Goal: Information Seeking & Learning: Learn about a topic

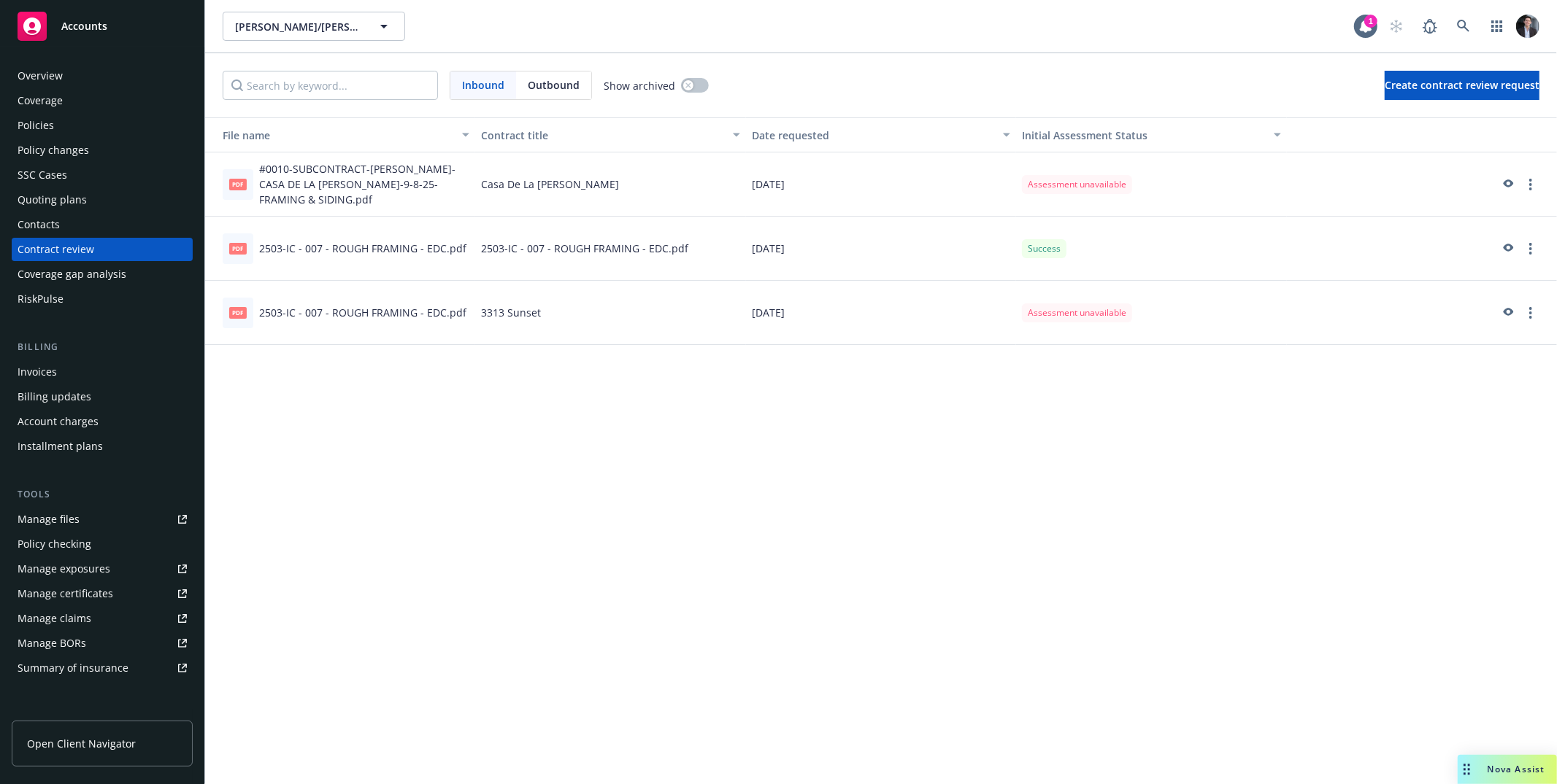
scroll to position [216, 0]
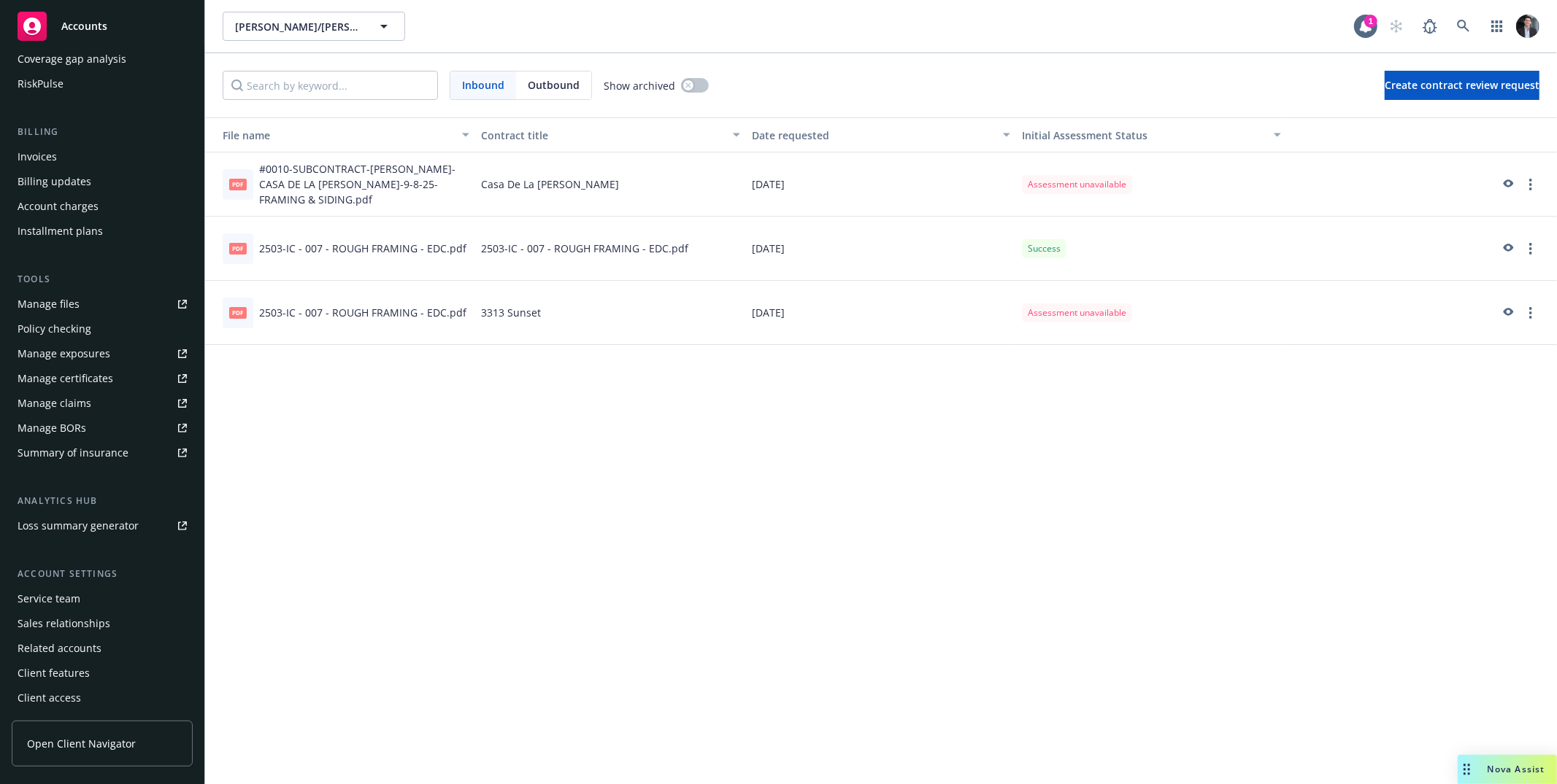
click at [555, 488] on div "File name Contract title Date requested Initial Assessment Status pdf #0010-SUB…" at bounding box center [880, 451] width 1351 height 667
click at [822, 449] on div "File name Contract title Date requested Initial Assessment Status pdf #0010-SUB…" at bounding box center [880, 451] width 1351 height 667
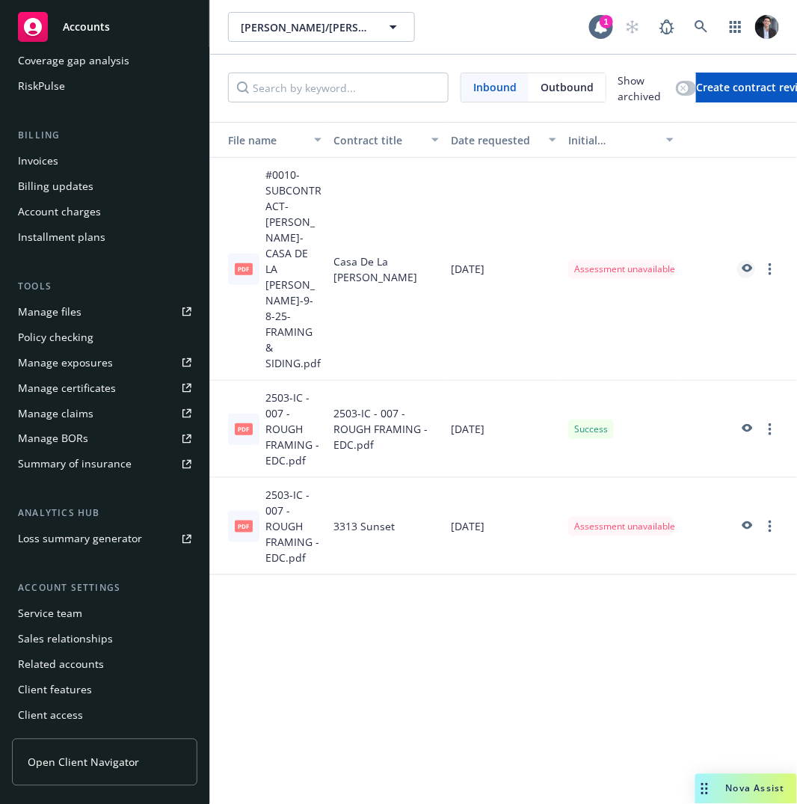
click at [740, 264] on icon "preview" at bounding box center [746, 269] width 13 height 10
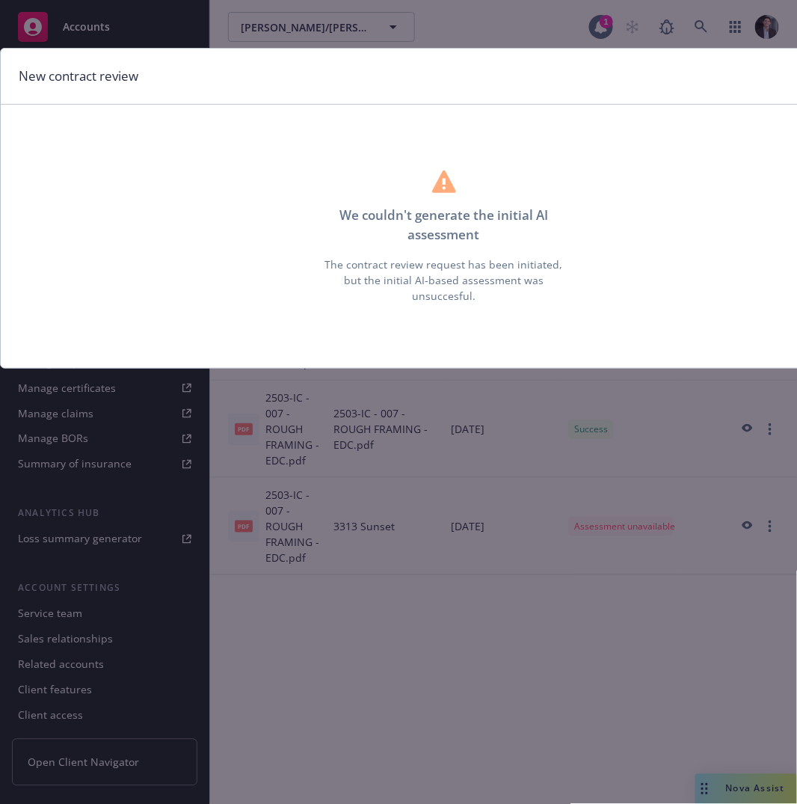
click at [583, 407] on div "New contract review We couldn ' t generate the initial AI assessment The contra…" at bounding box center [398, 402] width 797 height 804
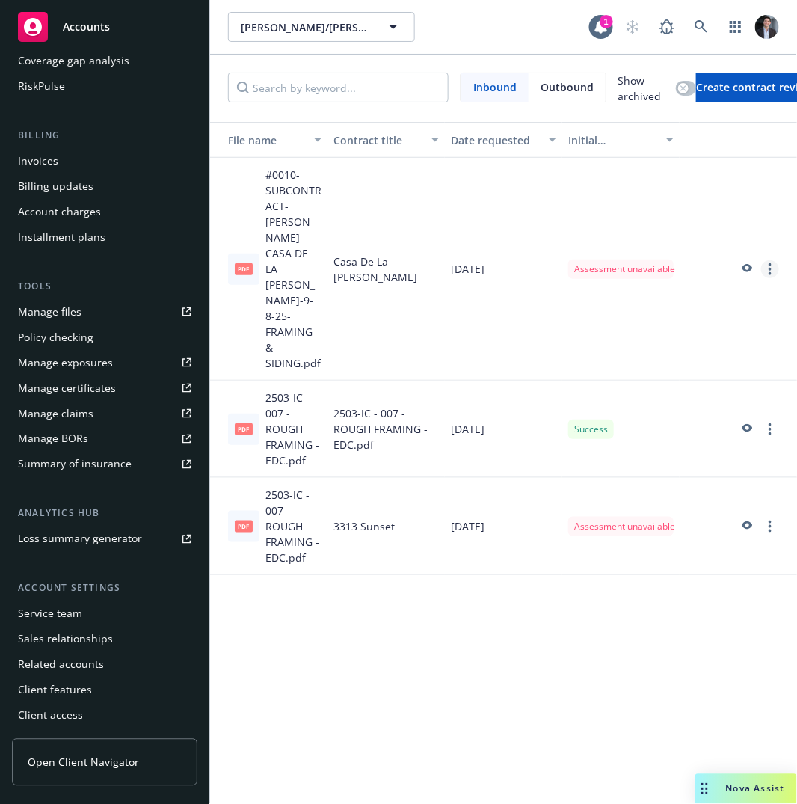
click at [769, 265] on icon "more" at bounding box center [770, 269] width 3 height 12
click at [699, 292] on link "View assessment summary" at bounding box center [686, 292] width 183 height 30
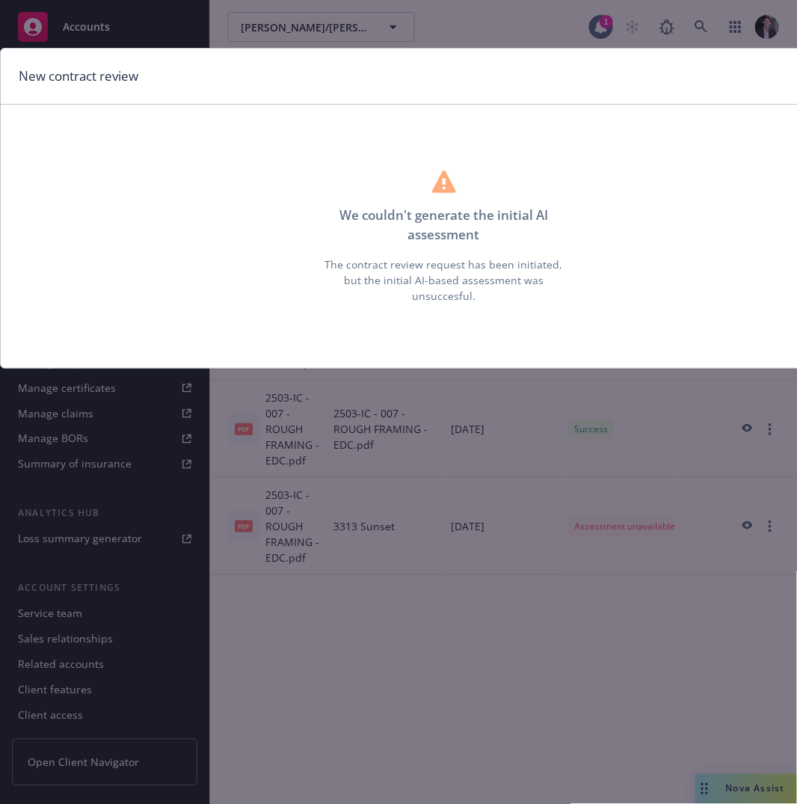
click at [578, 346] on div "We couldn ' t generate the initial AI assessment The contract review request ha…" at bounding box center [444, 236] width 862 height 239
click at [653, 393] on div "New contract review We couldn ' t generate the initial AI assessment The contra…" at bounding box center [398, 402] width 797 height 804
click at [411, 60] on div "New contract review" at bounding box center [444, 77] width 886 height 56
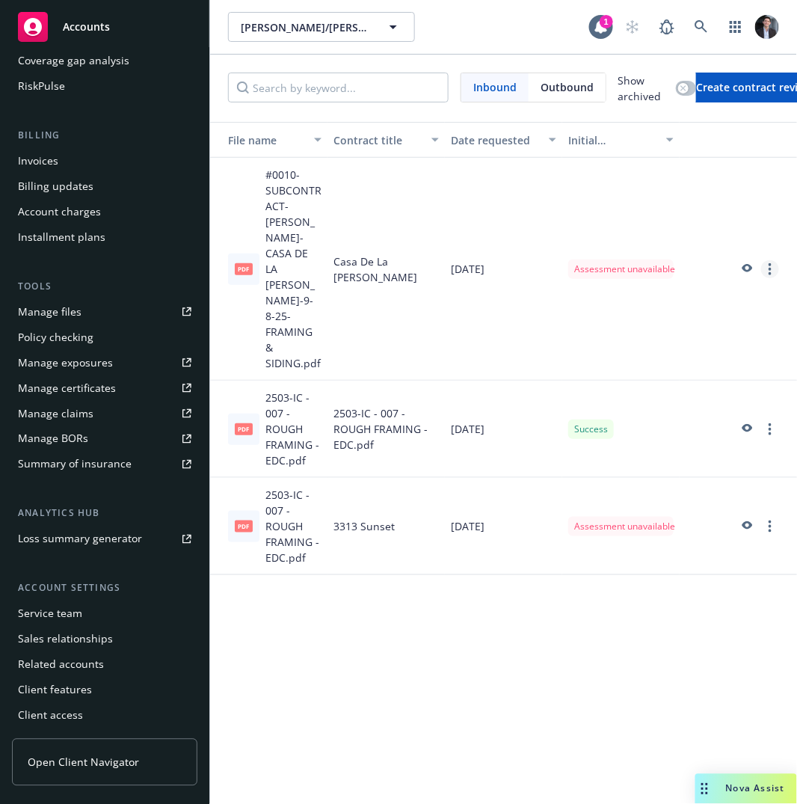
click at [761, 262] on link "more" at bounding box center [770, 269] width 18 height 18
click at [384, 451] on div "2503-IC - 007 - ROUGH FRAMING - EDC.pdf" at bounding box center [386, 429] width 117 height 97
click at [761, 420] on link "more" at bounding box center [770, 429] width 18 height 18
click at [738, 420] on link "preview" at bounding box center [747, 429] width 18 height 18
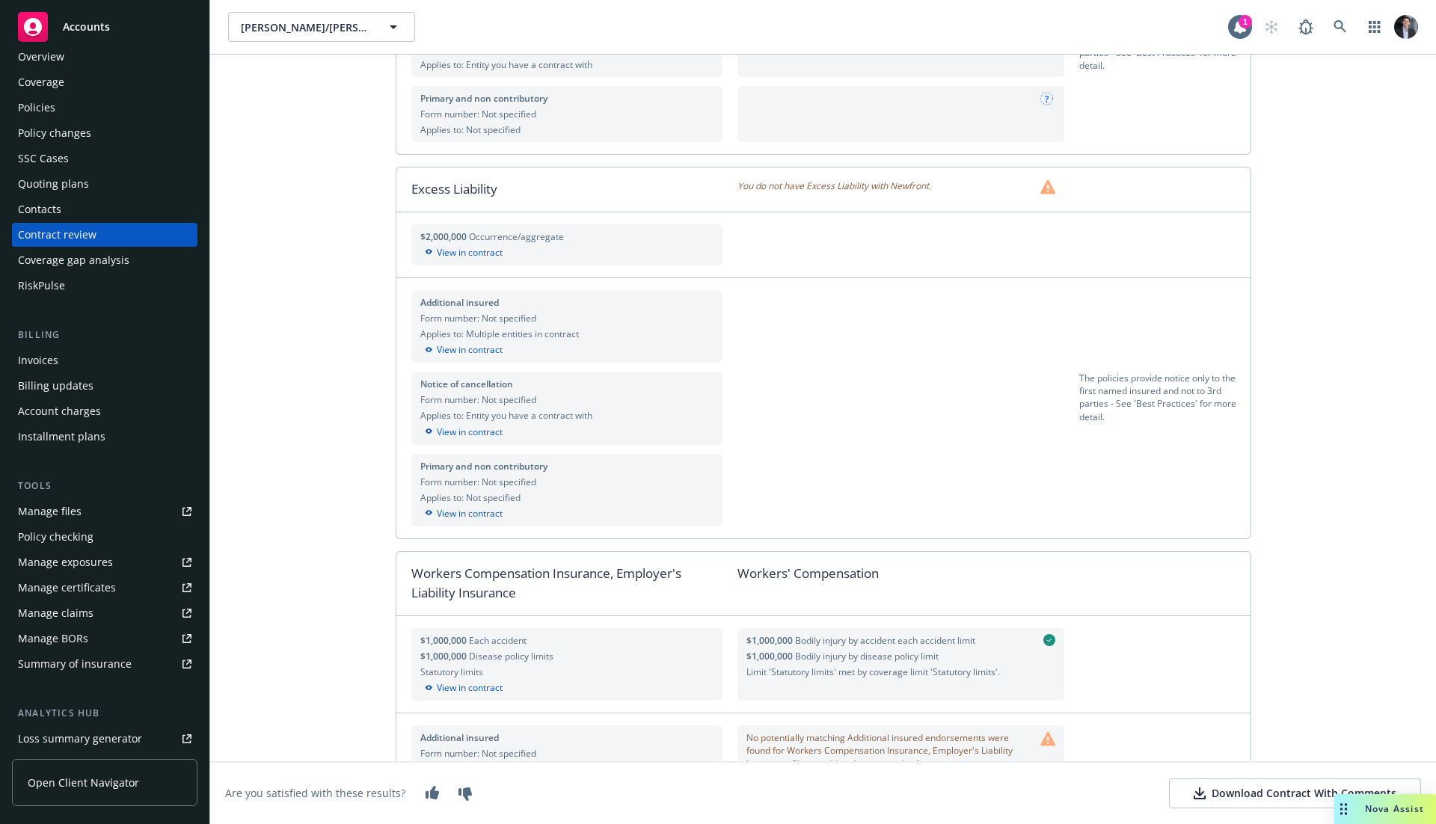
scroll to position [16, 0]
click at [71, 100] on div "Policies" at bounding box center [105, 112] width 174 height 24
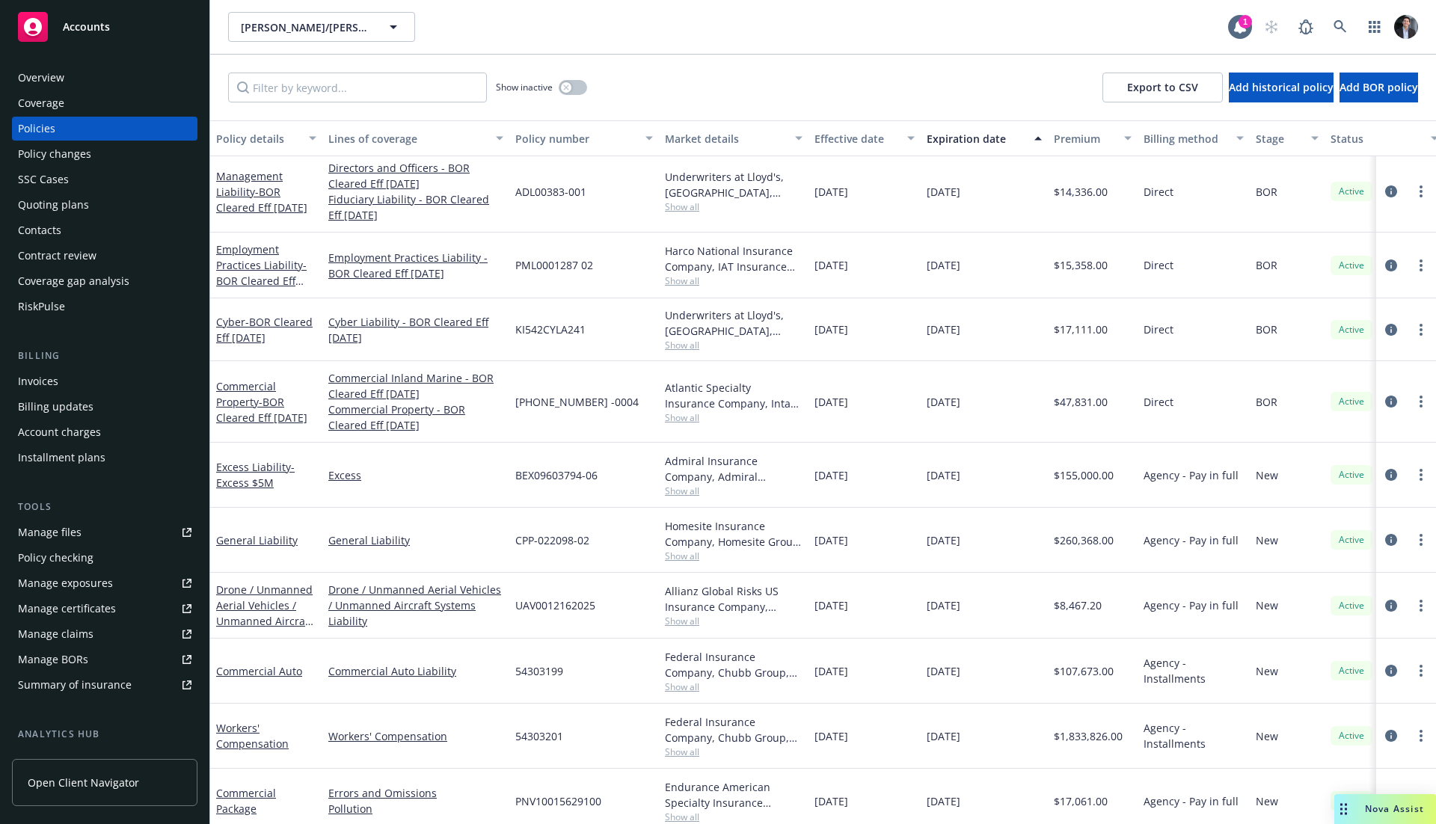
scroll to position [102, 0]
click at [263, 460] on span "- Excess $5M" at bounding box center [255, 475] width 79 height 30
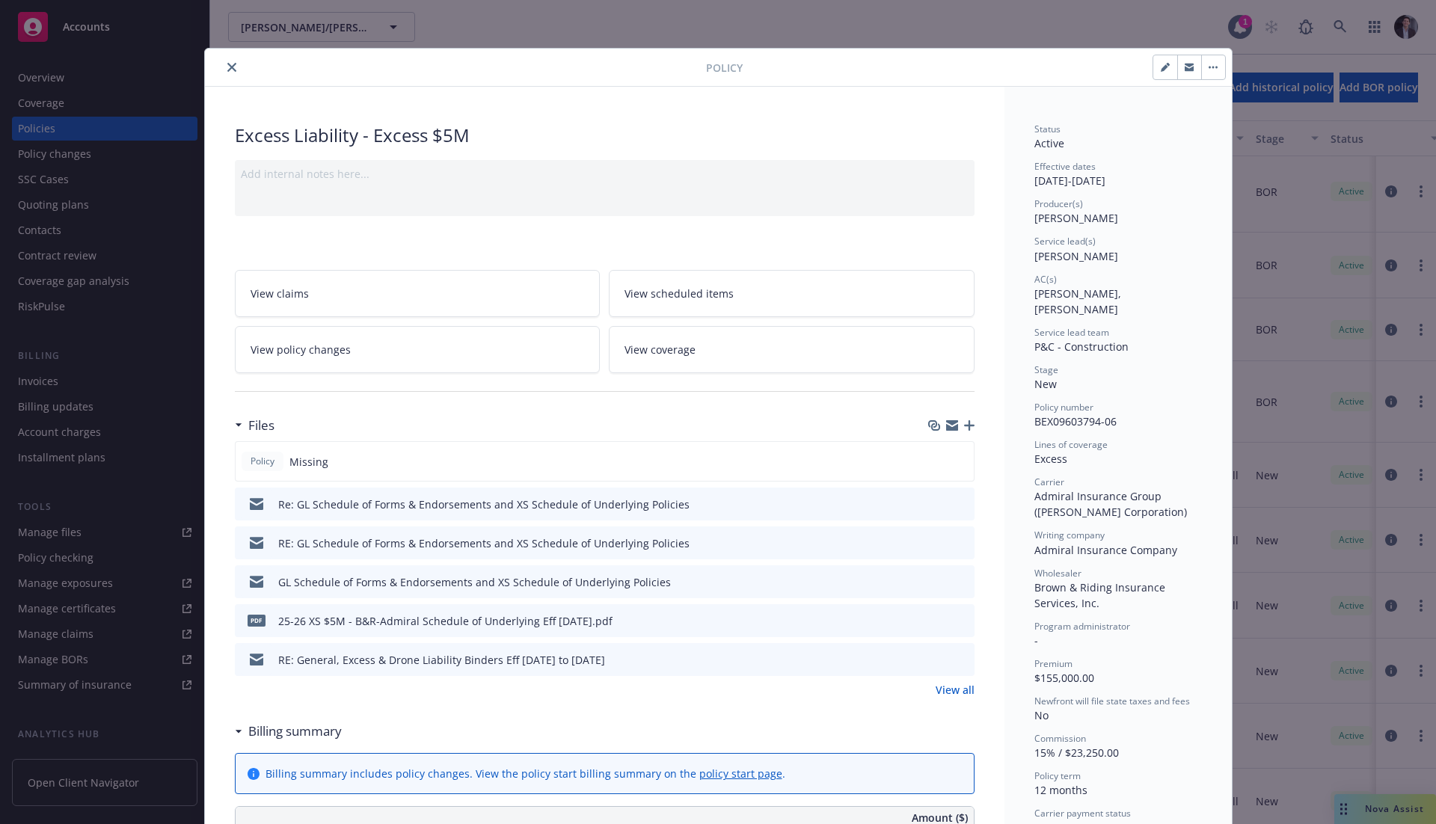
click at [565, 503] on div "Re: GL Schedule of Forms & Endorsements and XS Schedule of Underlying Policies" at bounding box center [483, 505] width 411 height 16
click at [629, 330] on link "View coverage" at bounding box center [792, 349] width 366 height 47
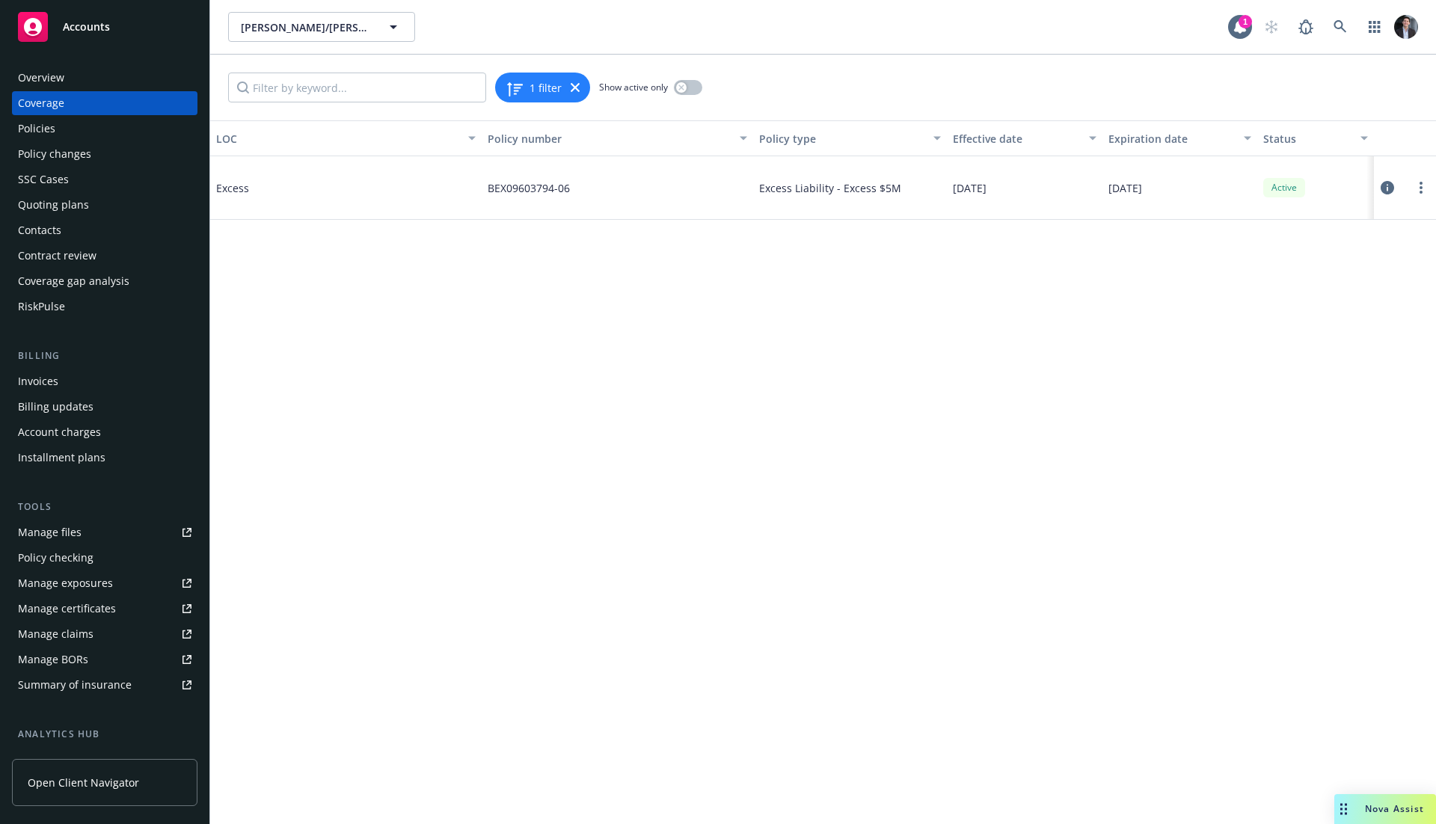
click at [1382, 188] on icon at bounding box center [1387, 187] width 13 height 13
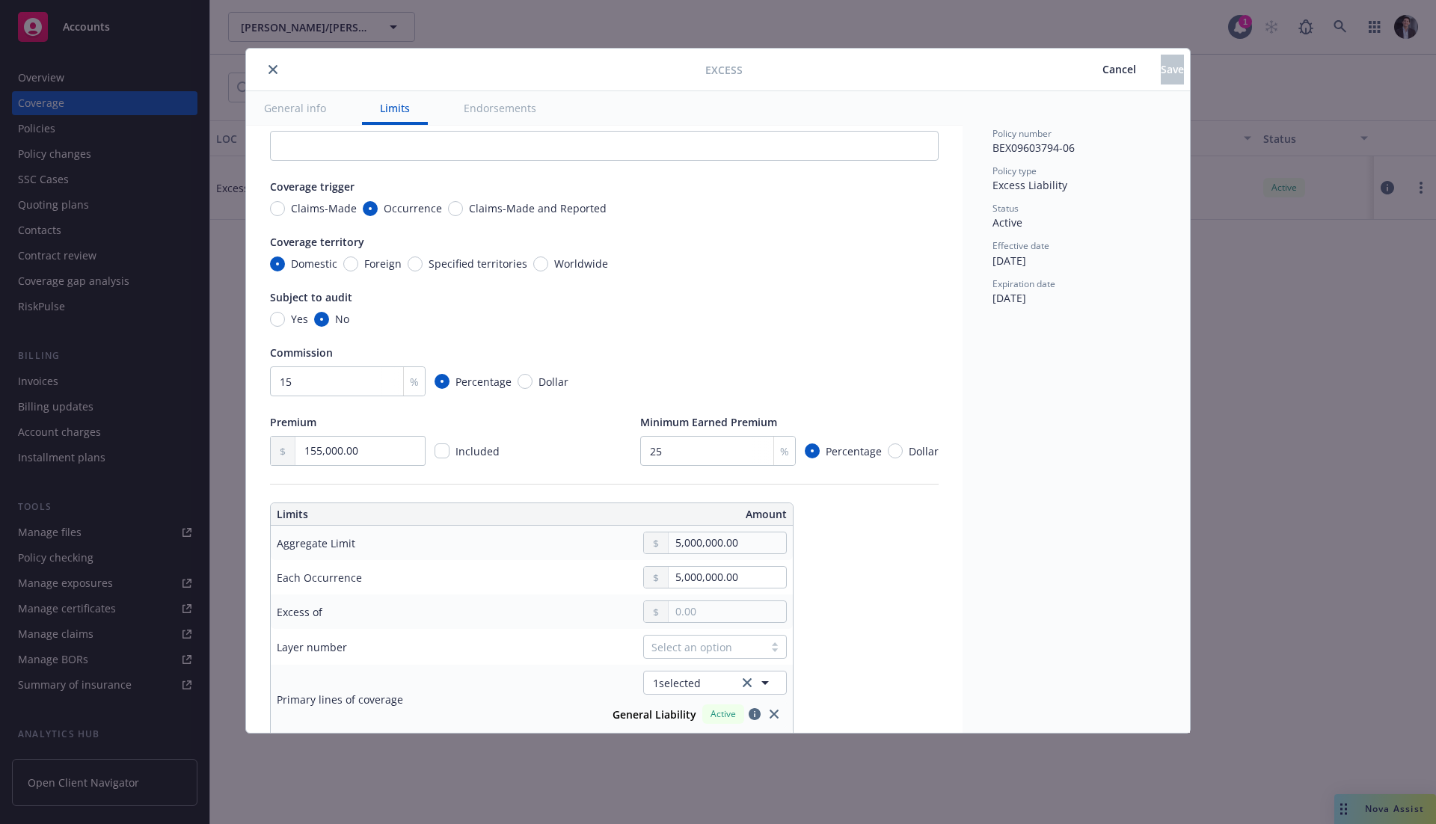
scroll to position [41, 0]
click at [325, 545] on div "Aggregate Limit" at bounding box center [316, 543] width 79 height 16
drag, startPoint x: 390, startPoint y: 544, endPoint x: 267, endPoint y: 541, distance: 122.7
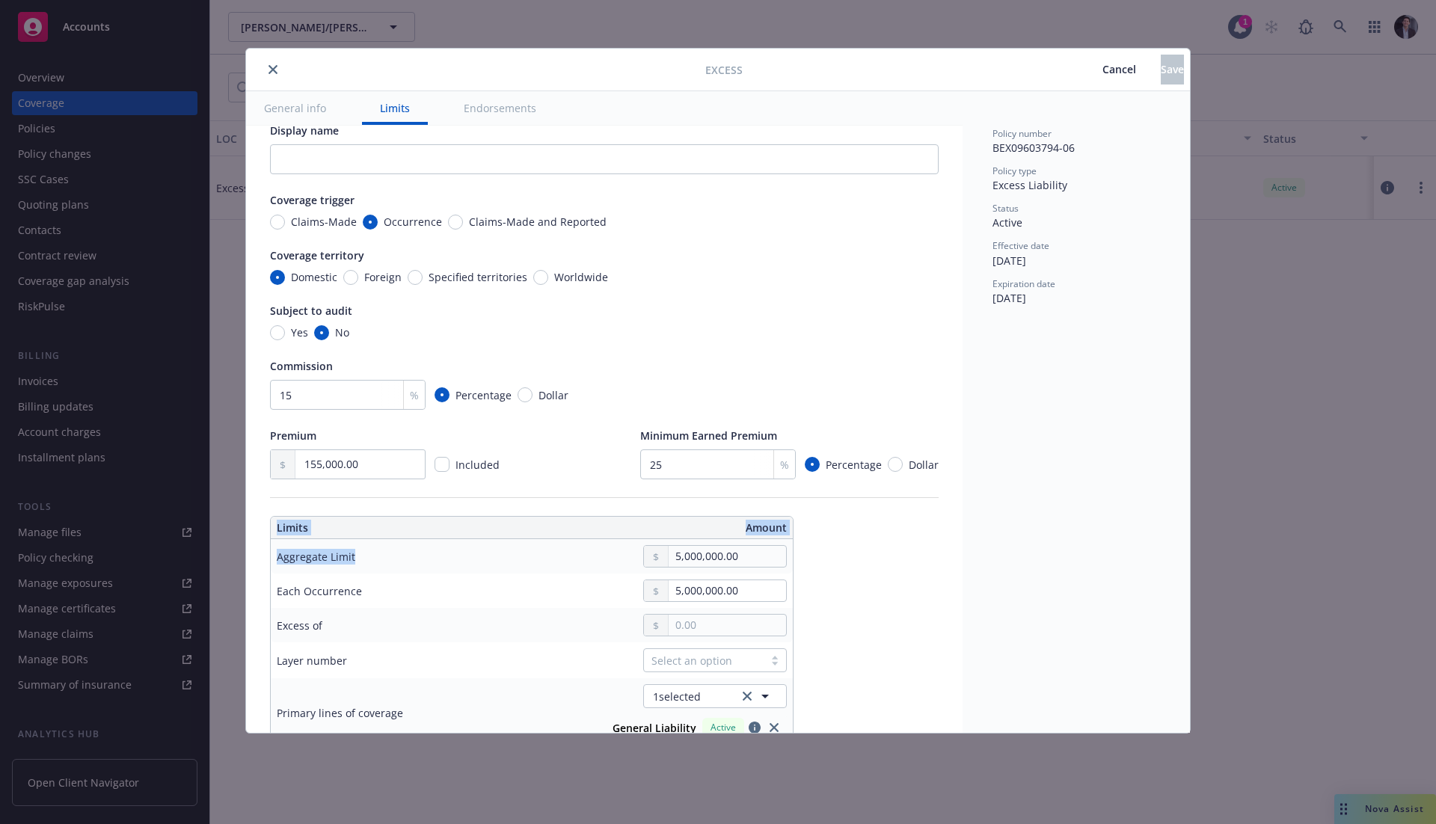
scroll to position [19, 0]
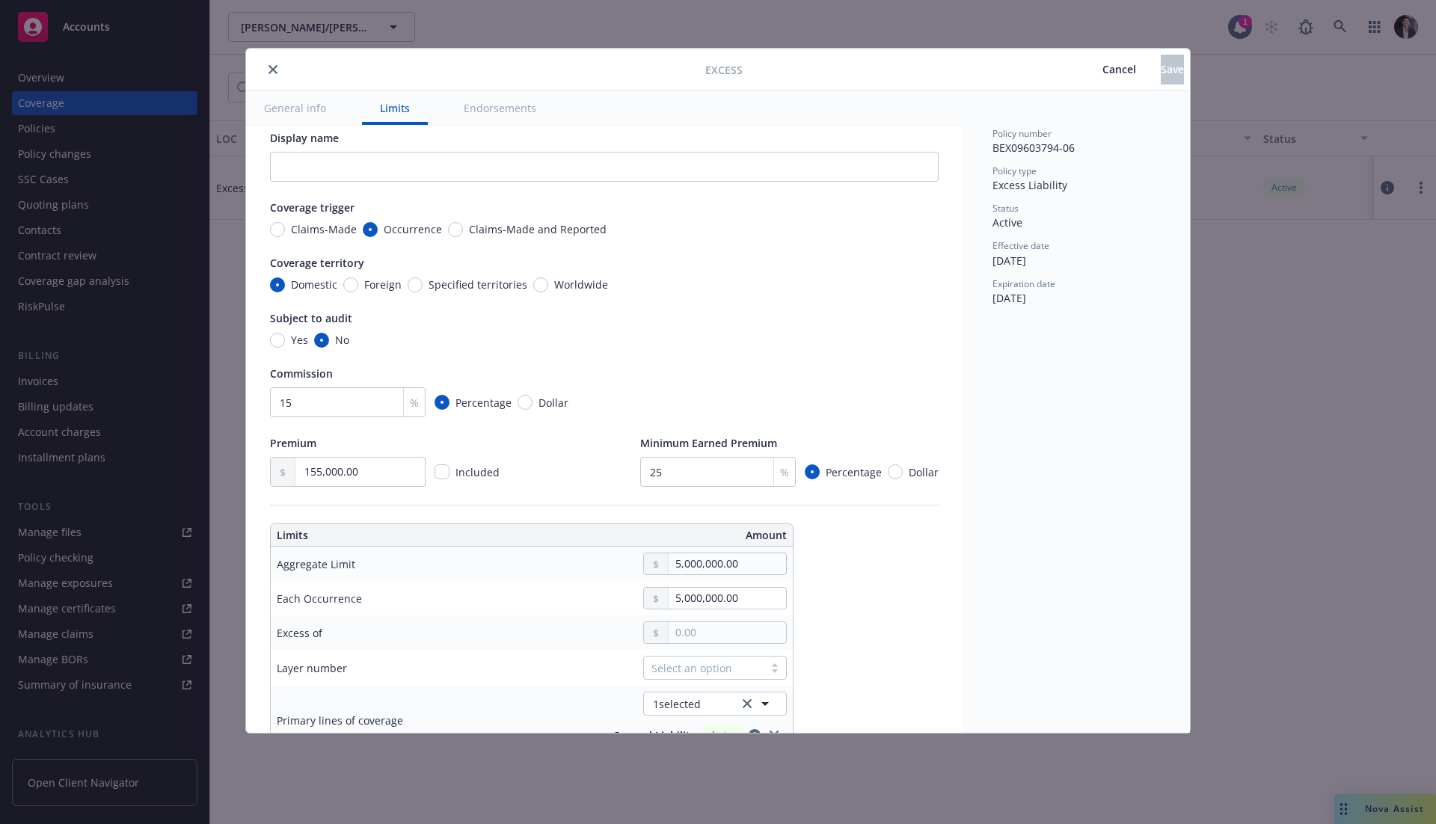
click at [325, 24] on div "Excess Cancel Save General info Limits Endorsements Display name Coverage trigg…" at bounding box center [718, 412] width 1436 height 824
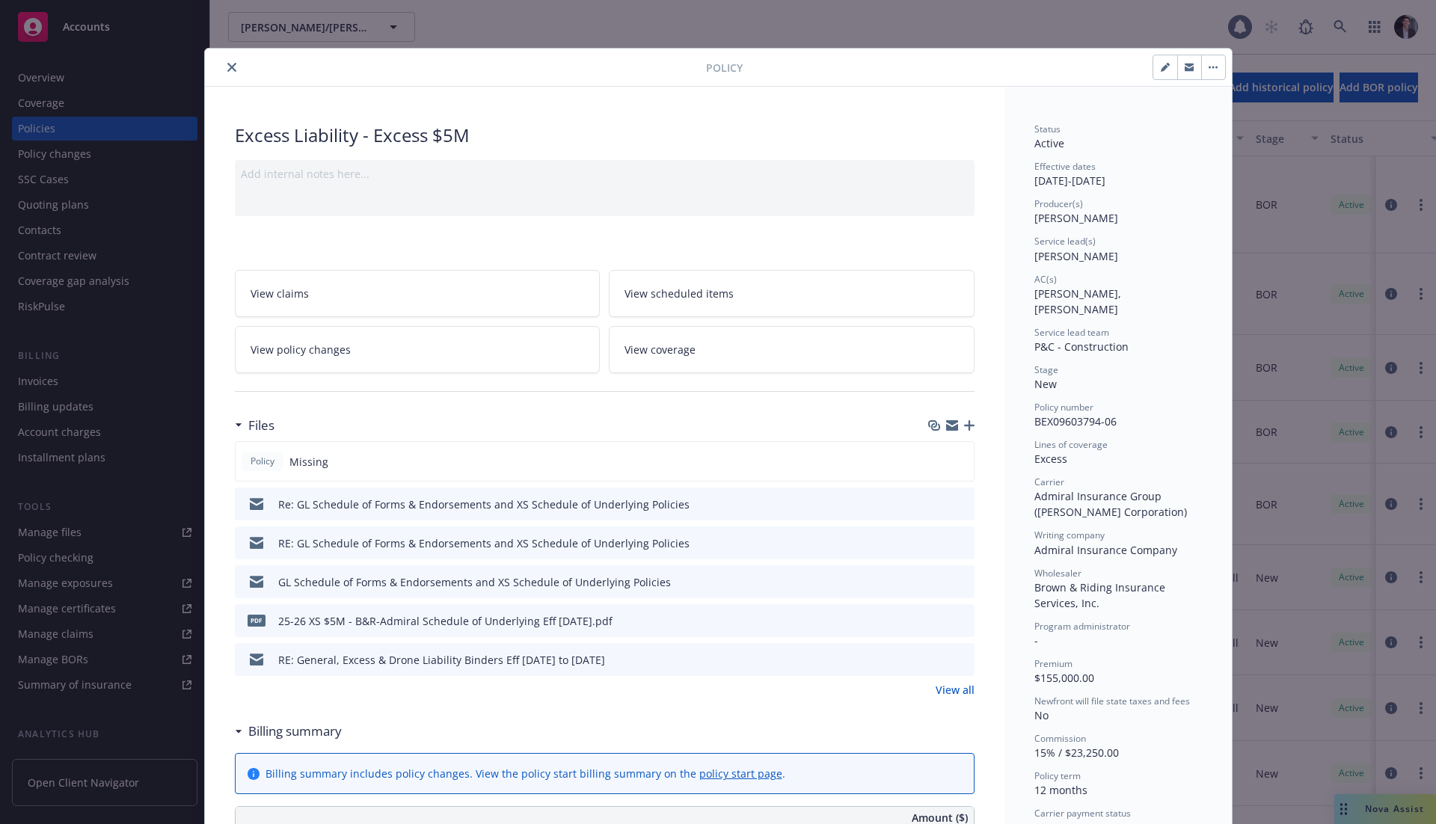
scroll to position [44, 0]
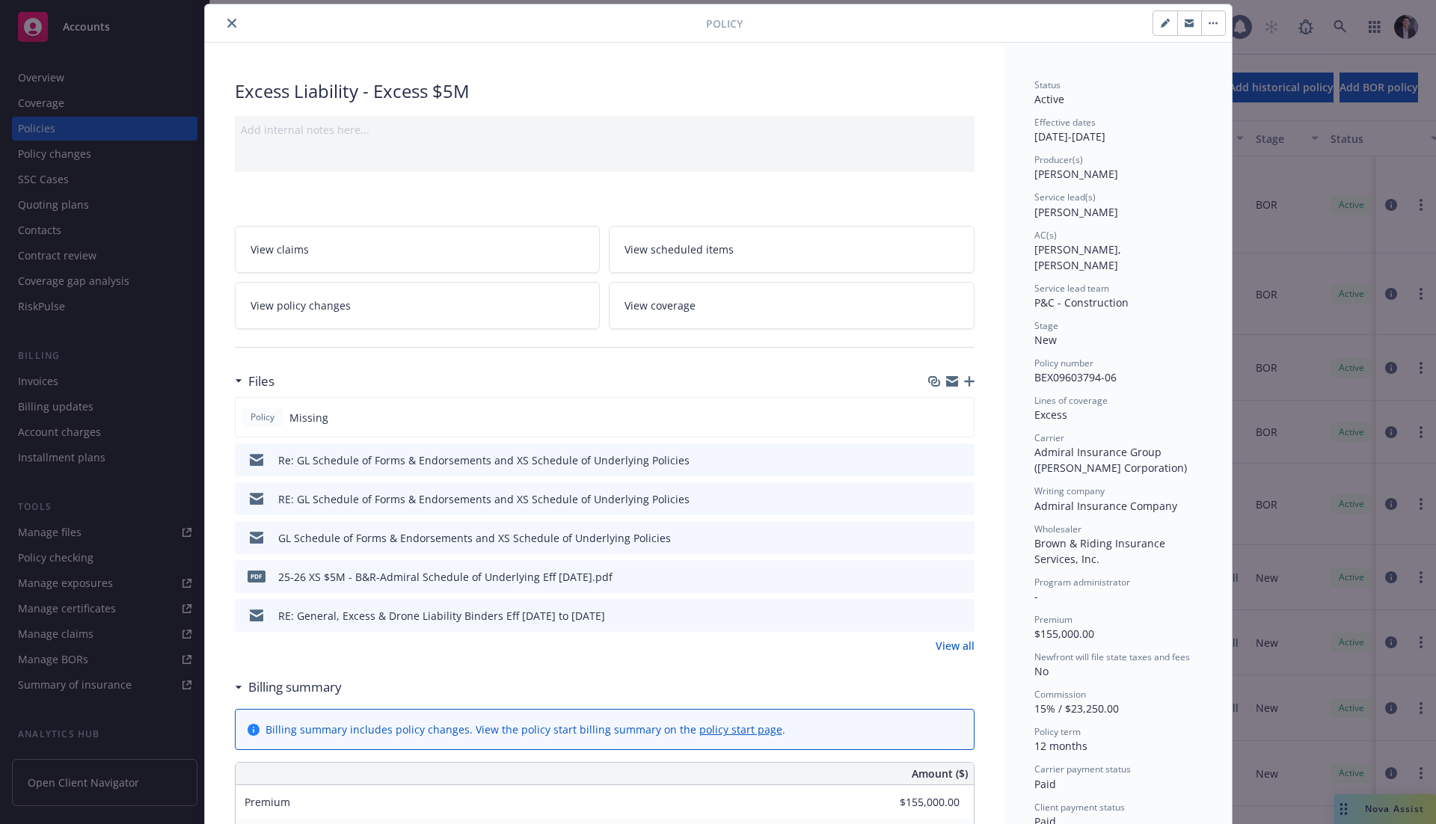
drag, startPoint x: 337, startPoint y: 94, endPoint x: 329, endPoint y: 94, distance: 8.2
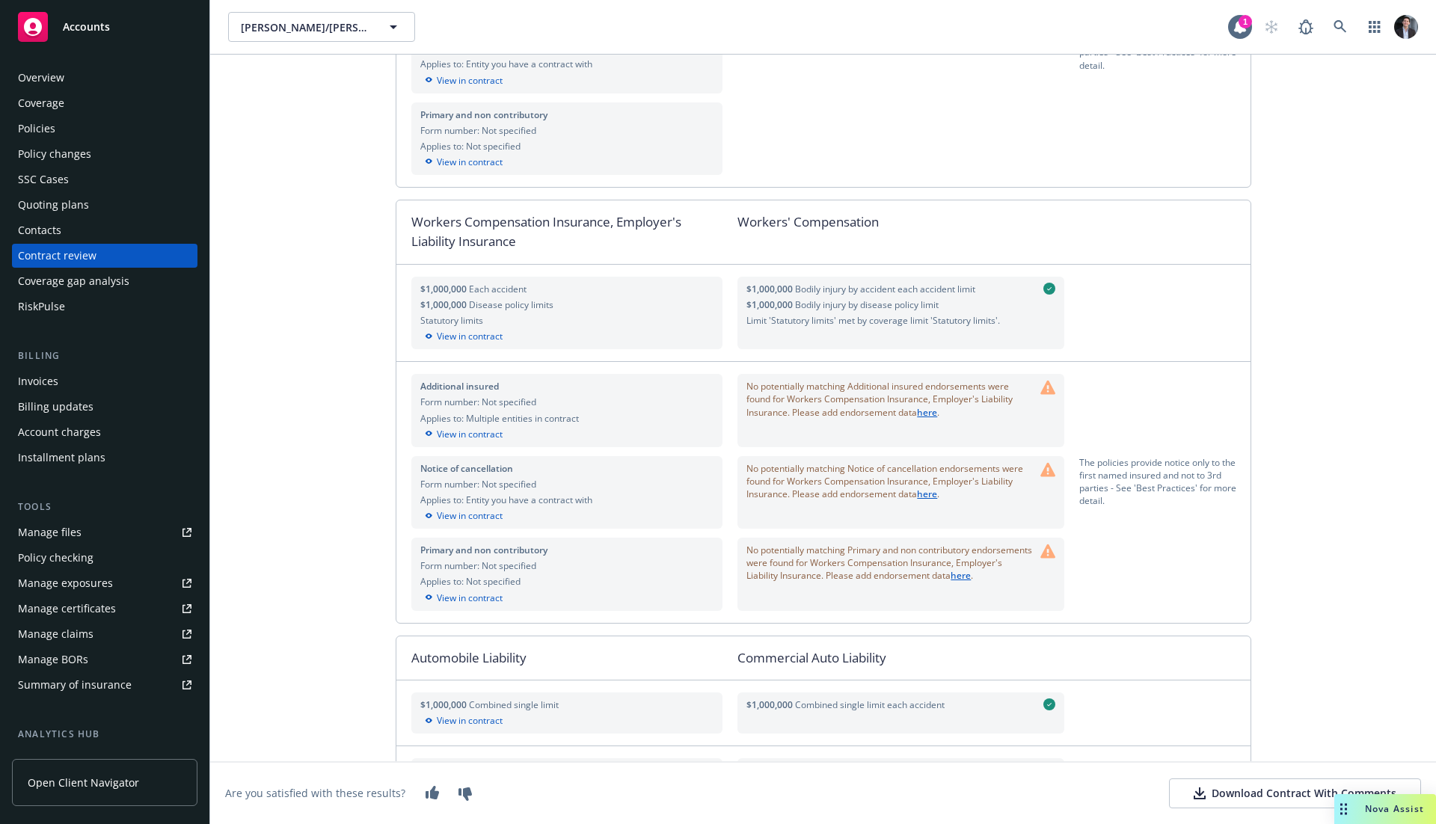
scroll to position [784, 0]
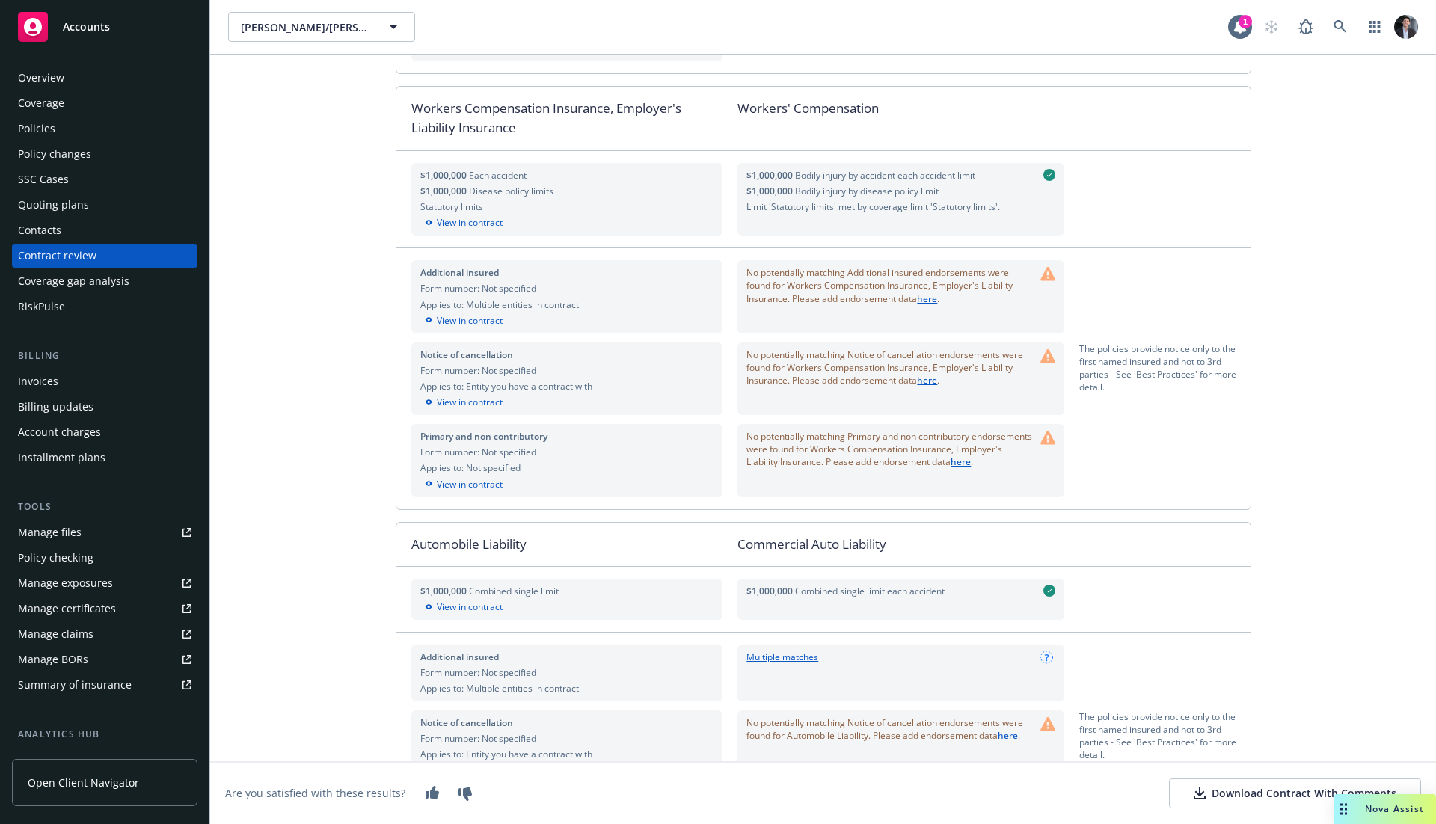
click at [470, 318] on div "View in contract" at bounding box center [567, 320] width 294 height 13
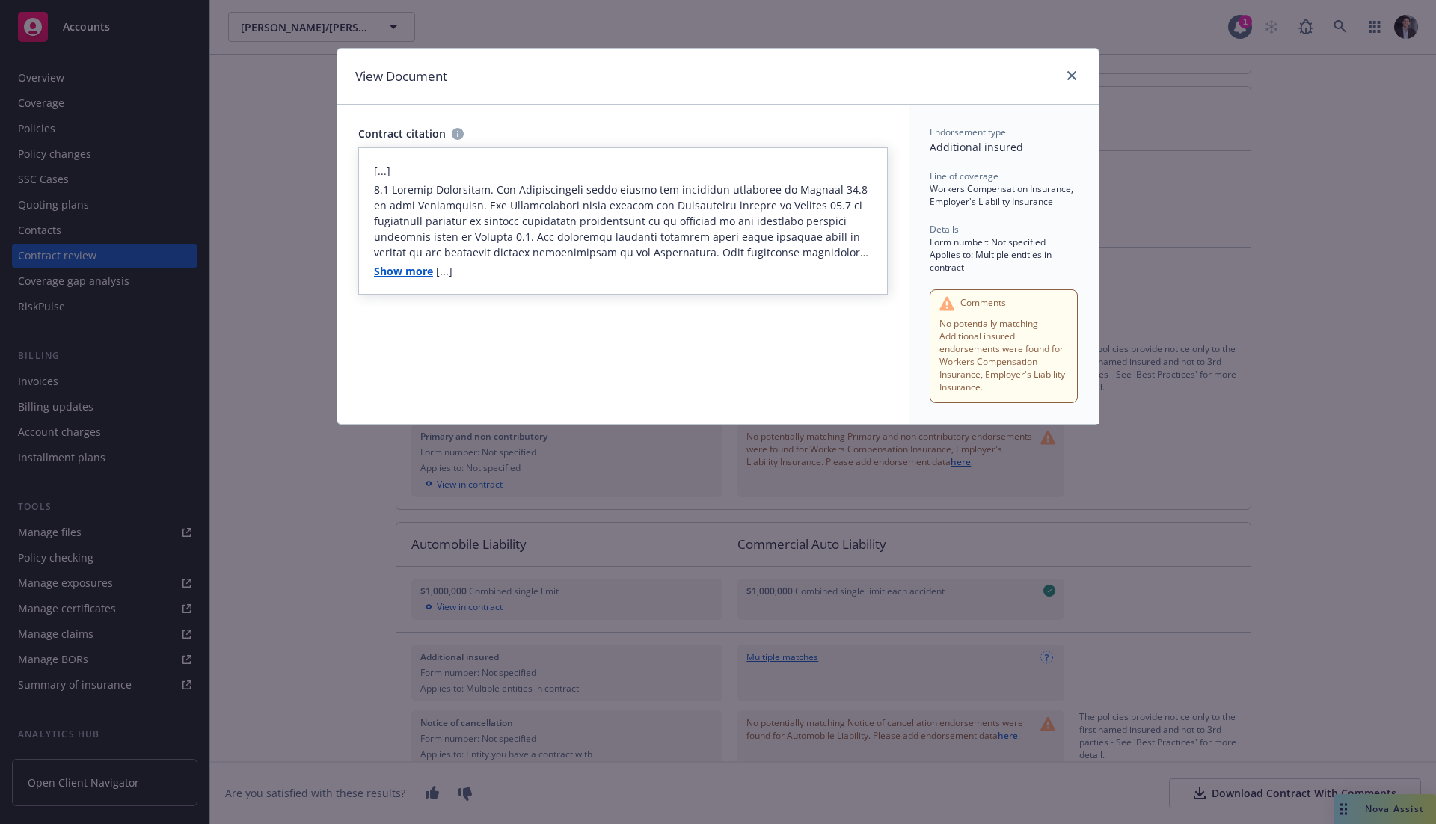
click at [423, 272] on link "Show more" at bounding box center [403, 271] width 59 height 14
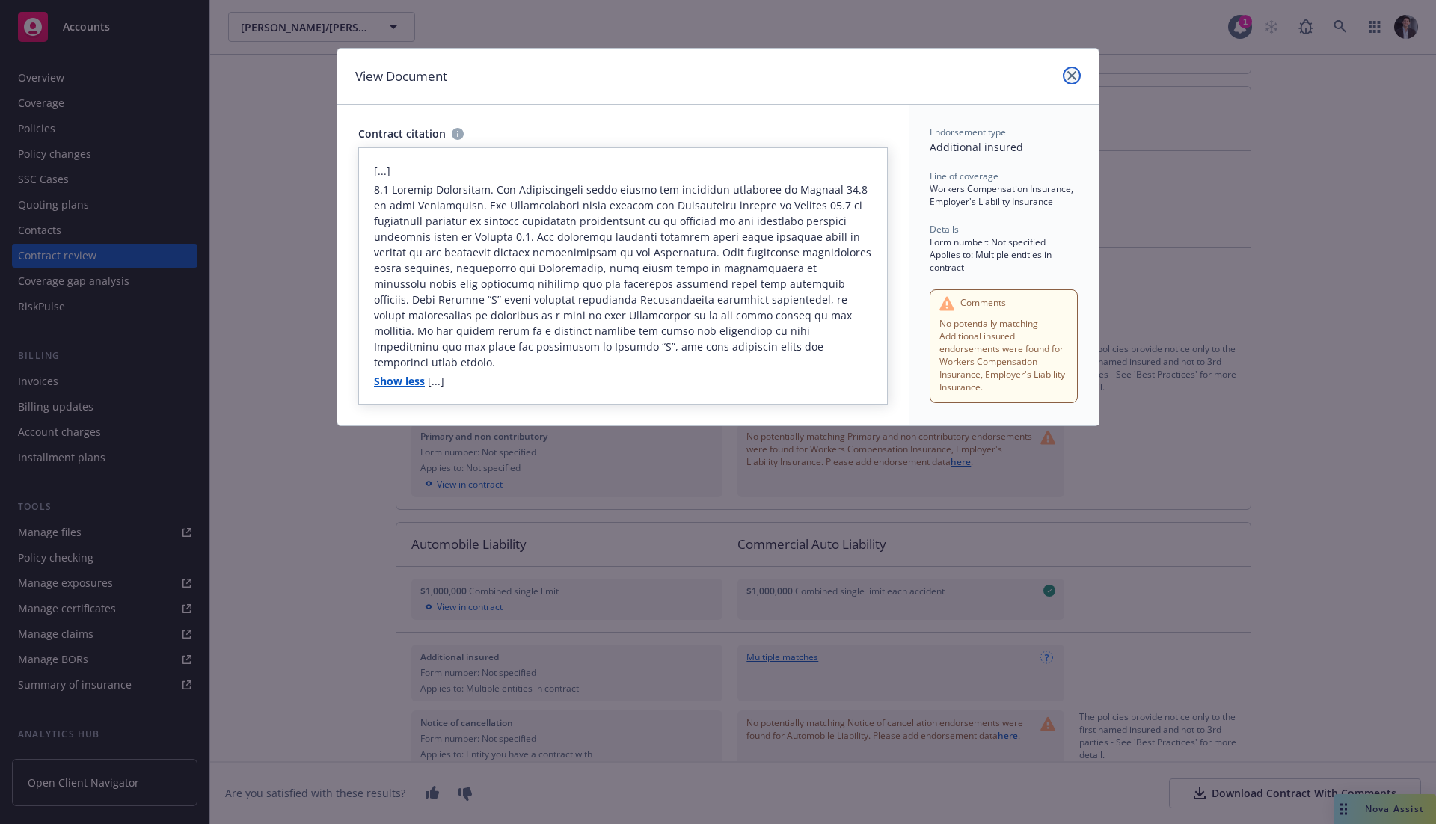
click at [1071, 74] on icon "close" at bounding box center [1071, 75] width 9 height 9
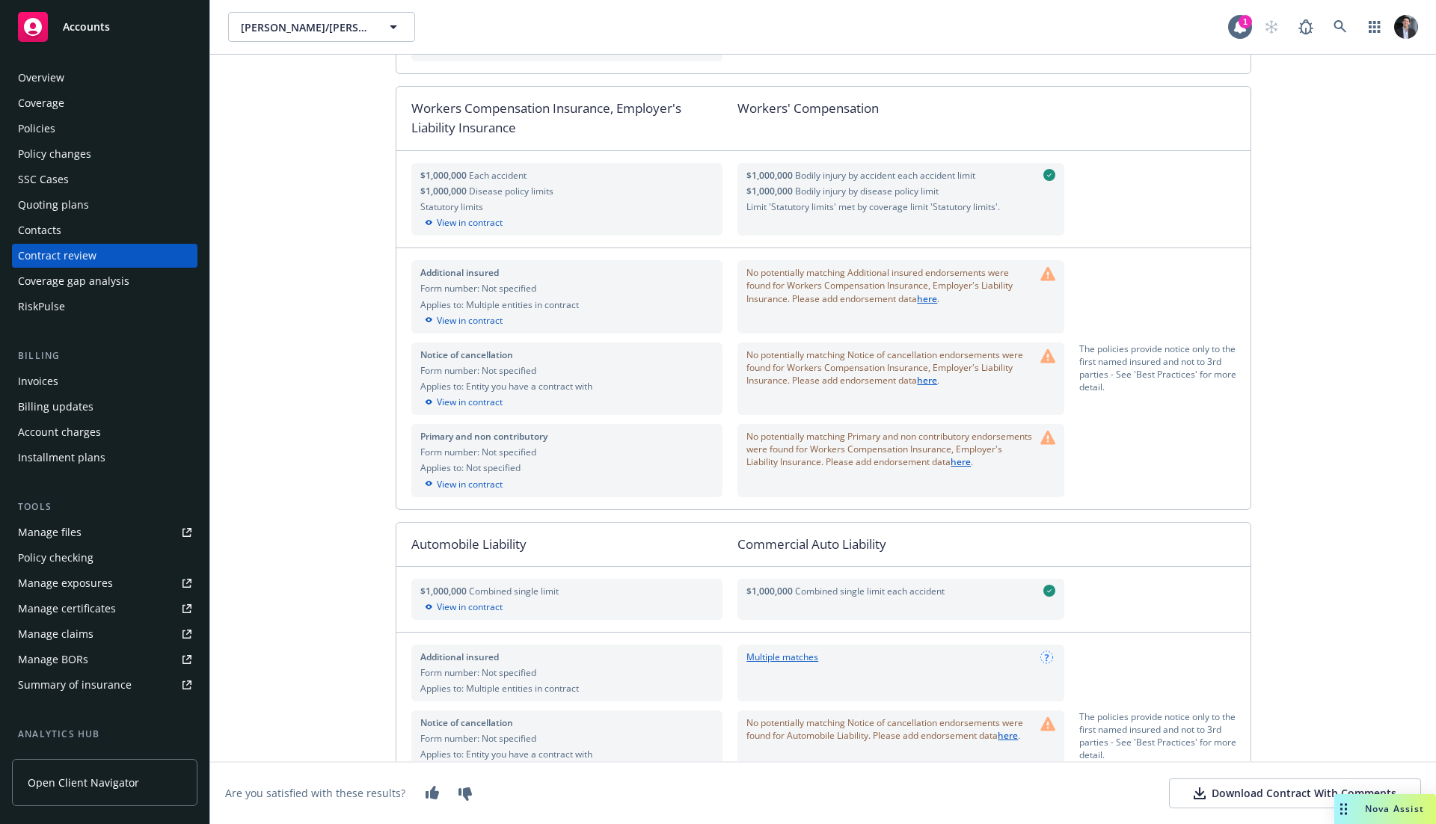
scroll to position [0, 0]
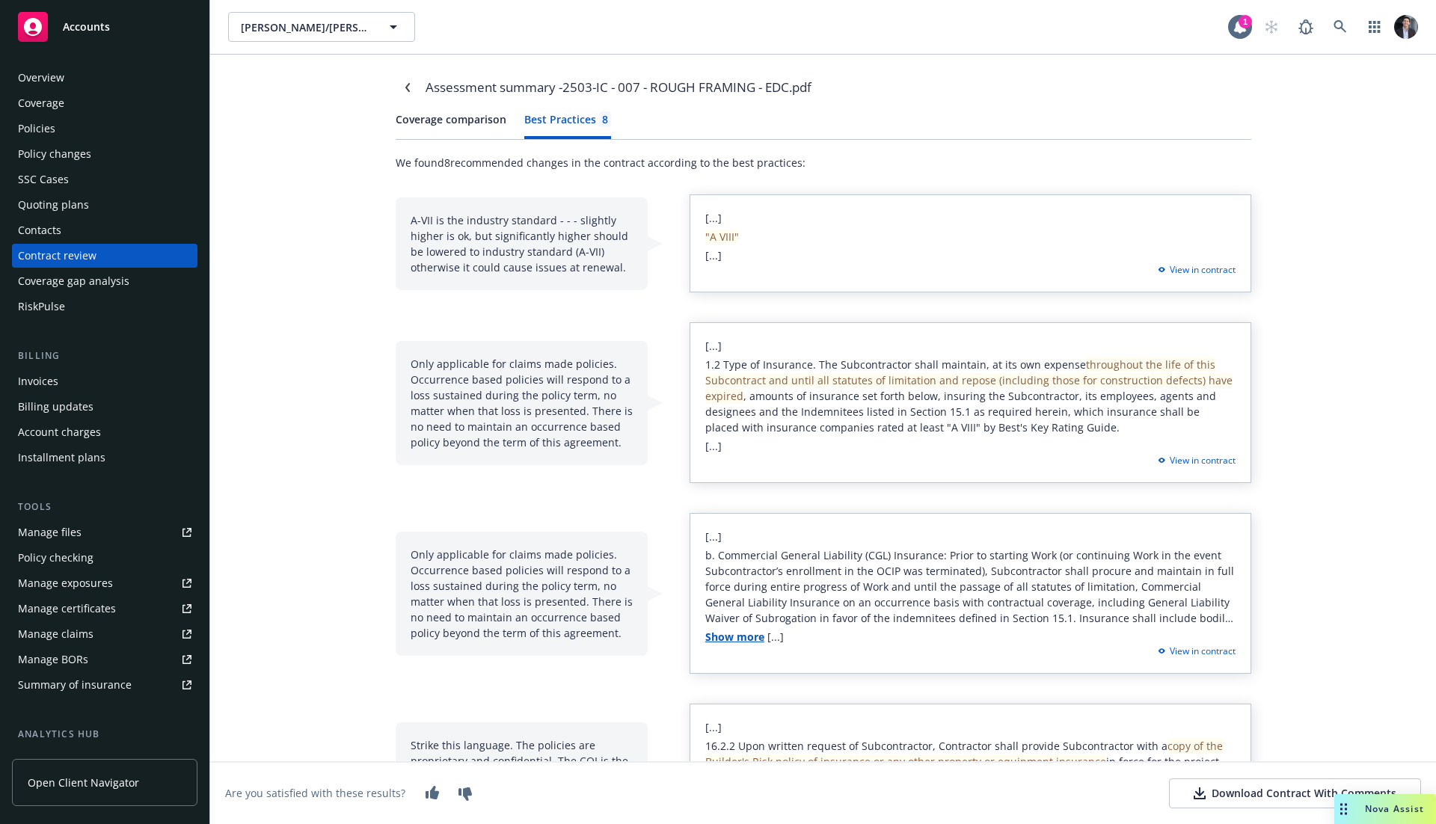
click at [524, 136] on button "Best Practices 8" at bounding box center [567, 125] width 87 height 28
click at [555, 369] on div "Only applicable for claims made policies. Occurrence based policies will respon…" at bounding box center [522, 403] width 252 height 124
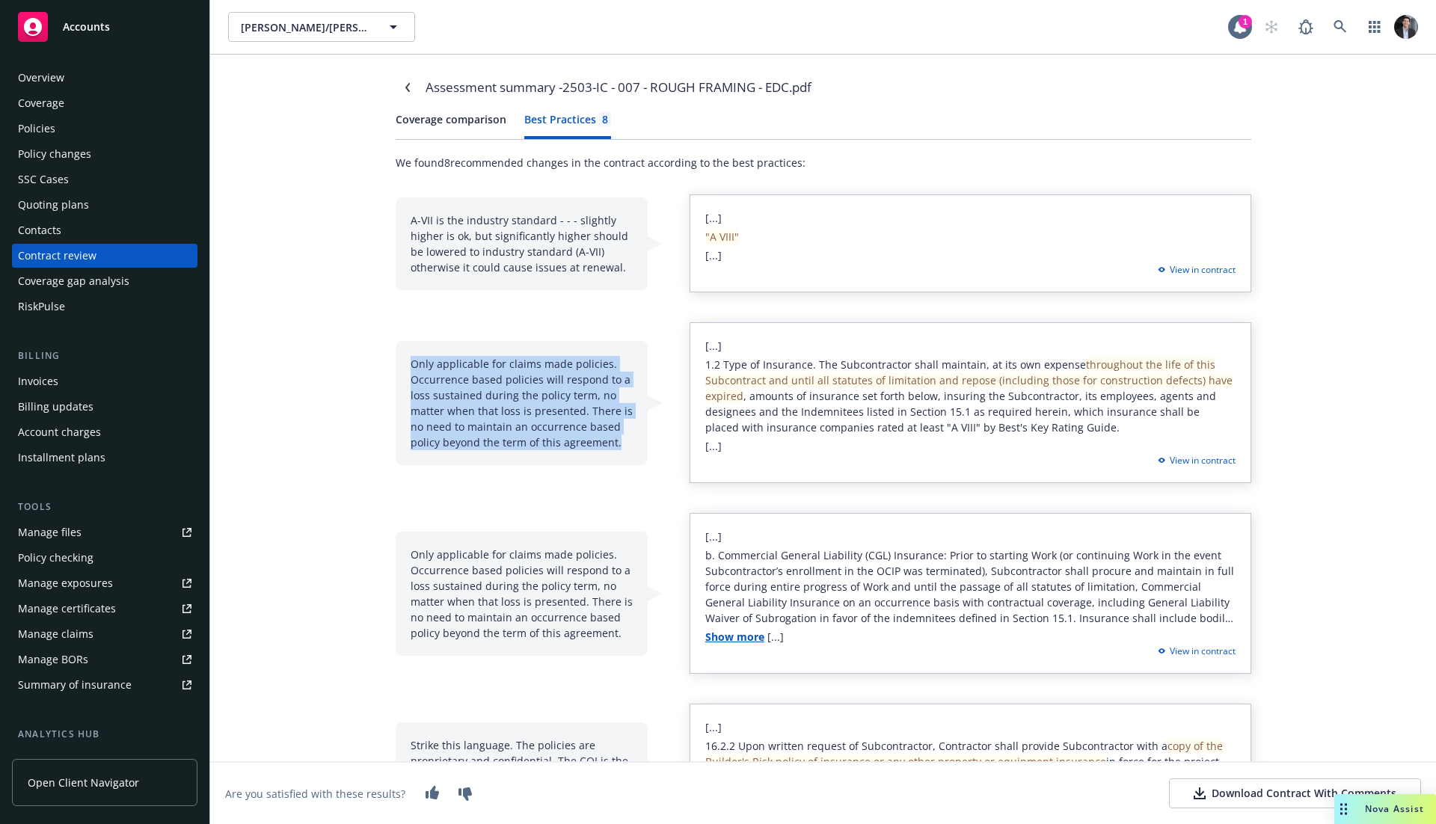
drag, startPoint x: 555, startPoint y: 369, endPoint x: 577, endPoint y: 459, distance: 92.5
click at [577, 459] on div "Only applicable for claims made policies. Occurrence based policies will respon…" at bounding box center [522, 403] width 252 height 124
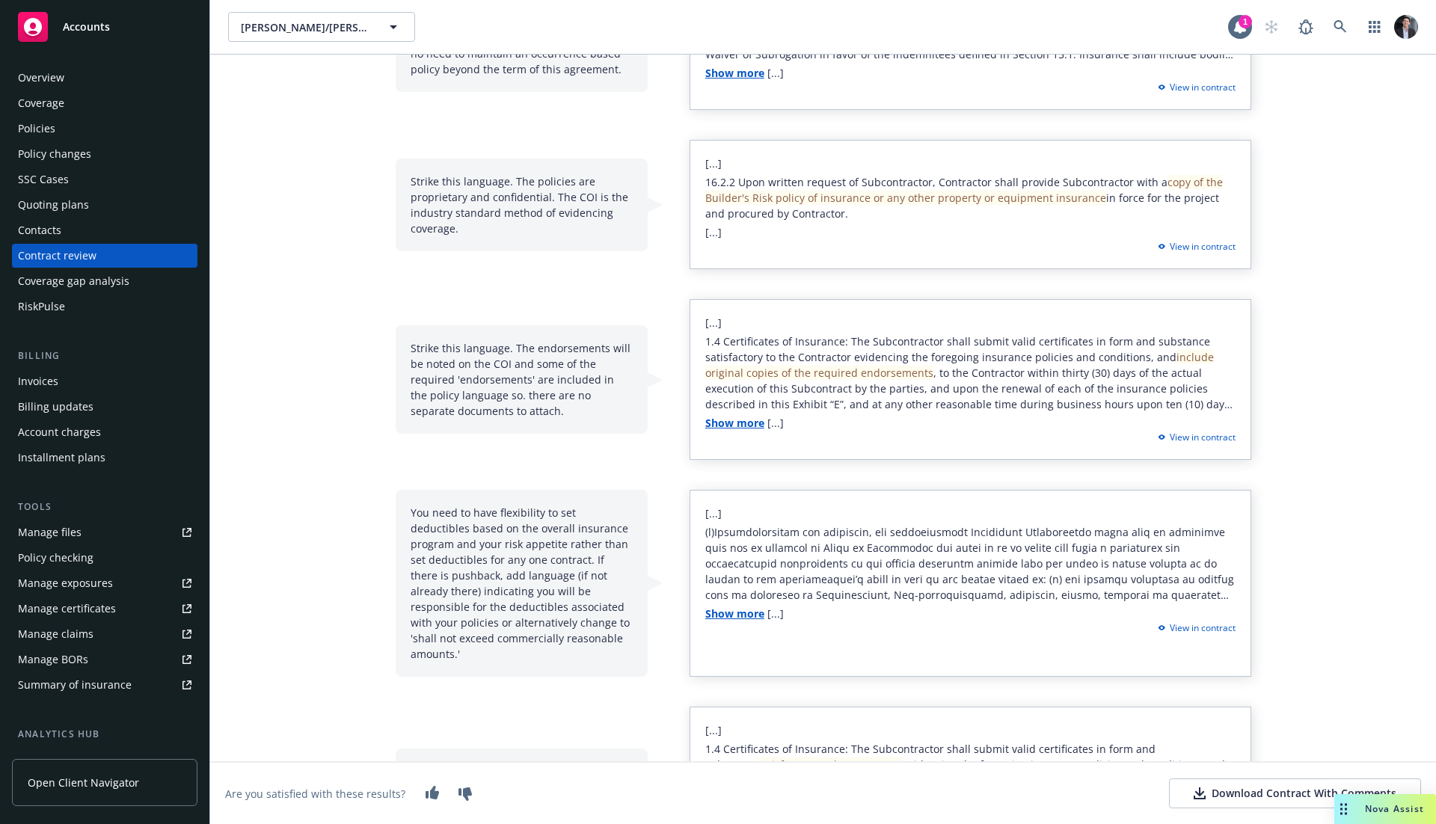
scroll to position [588, 0]
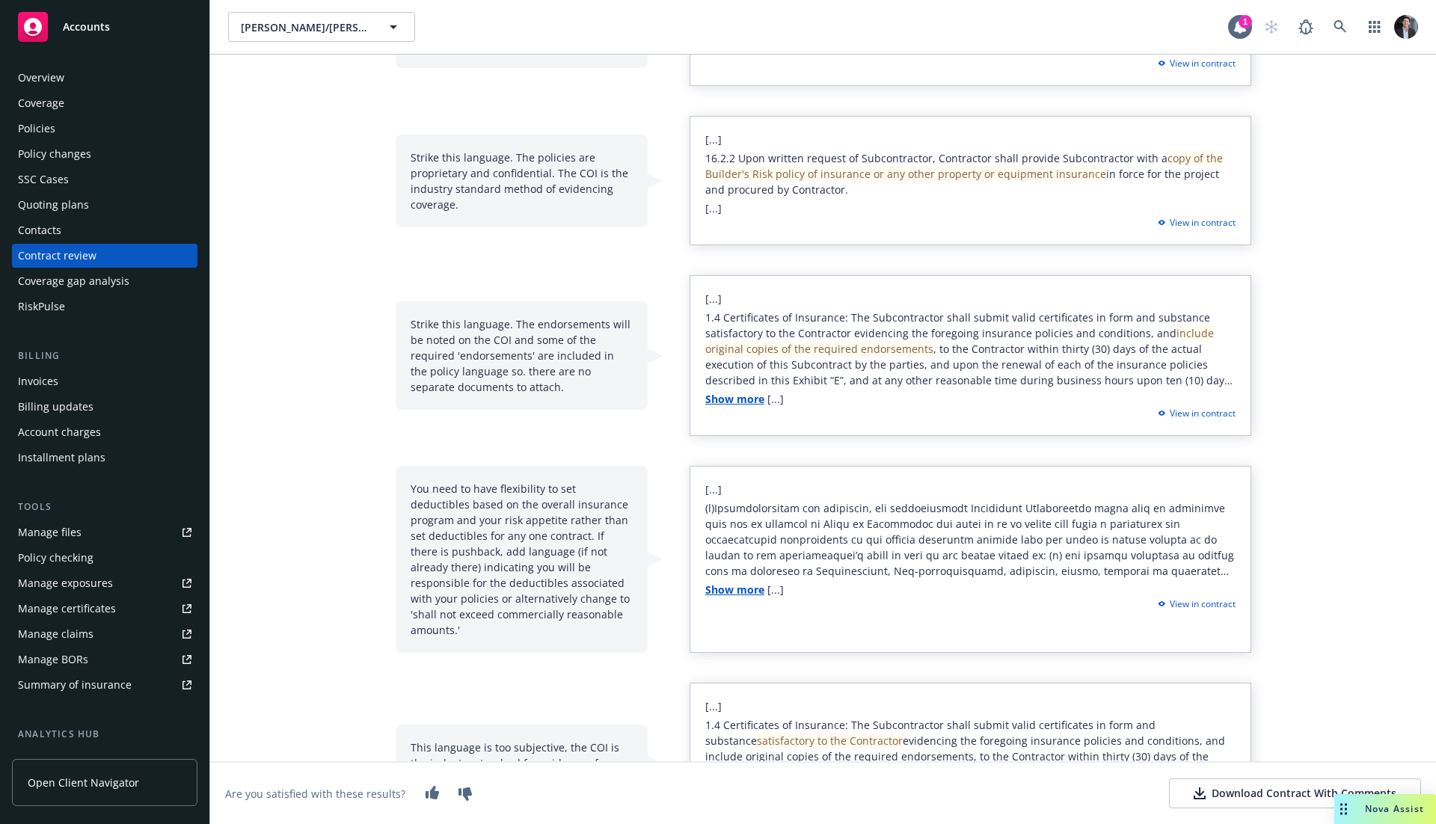
click at [567, 533] on div "You need to have flexibility to set deductibles based on the overall insurance …" at bounding box center [522, 559] width 252 height 187
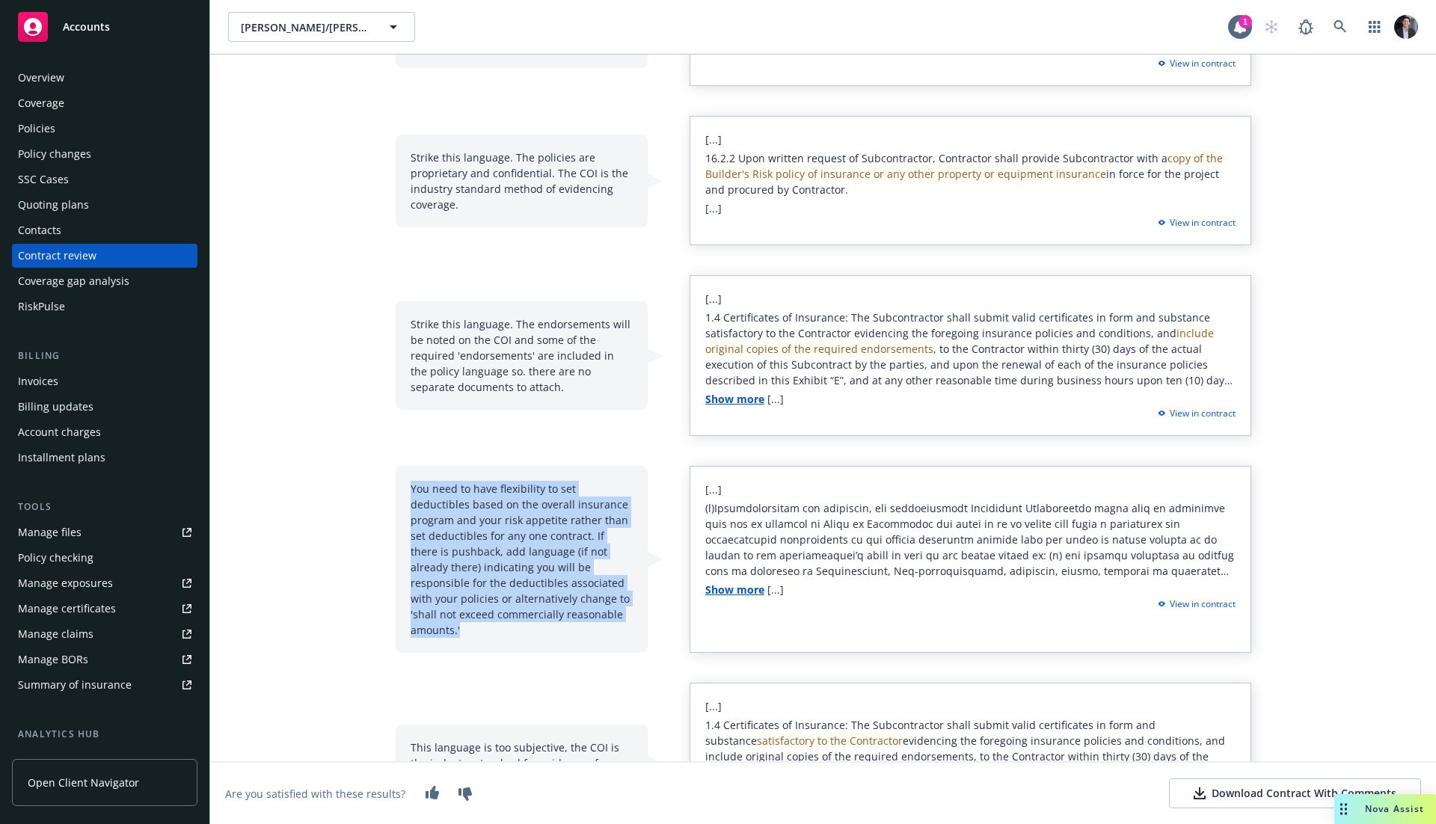
click at [567, 533] on div "You need to have flexibility to set deductibles based on the overall insurance …" at bounding box center [522, 559] width 252 height 187
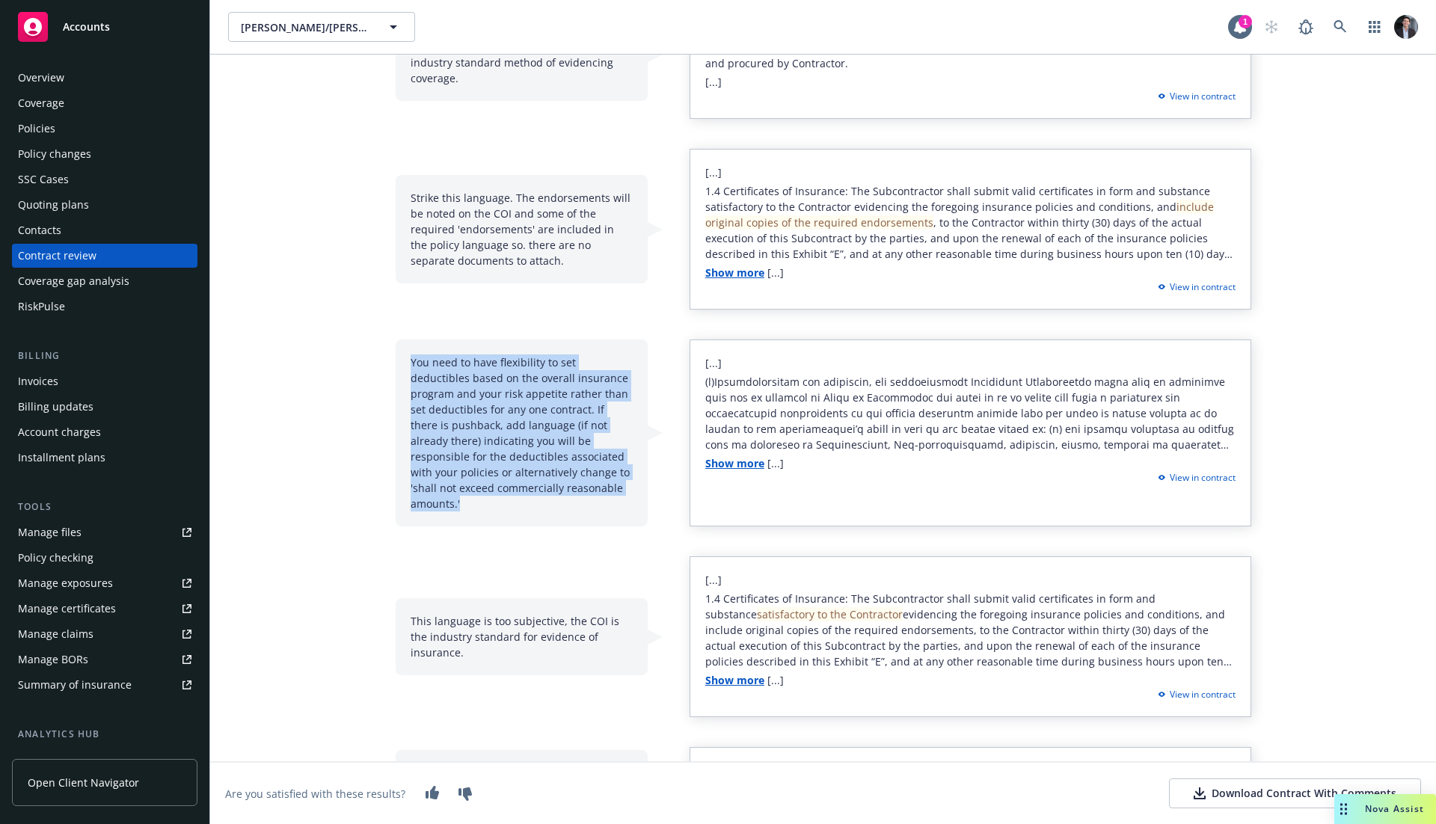
scroll to position [818, 0]
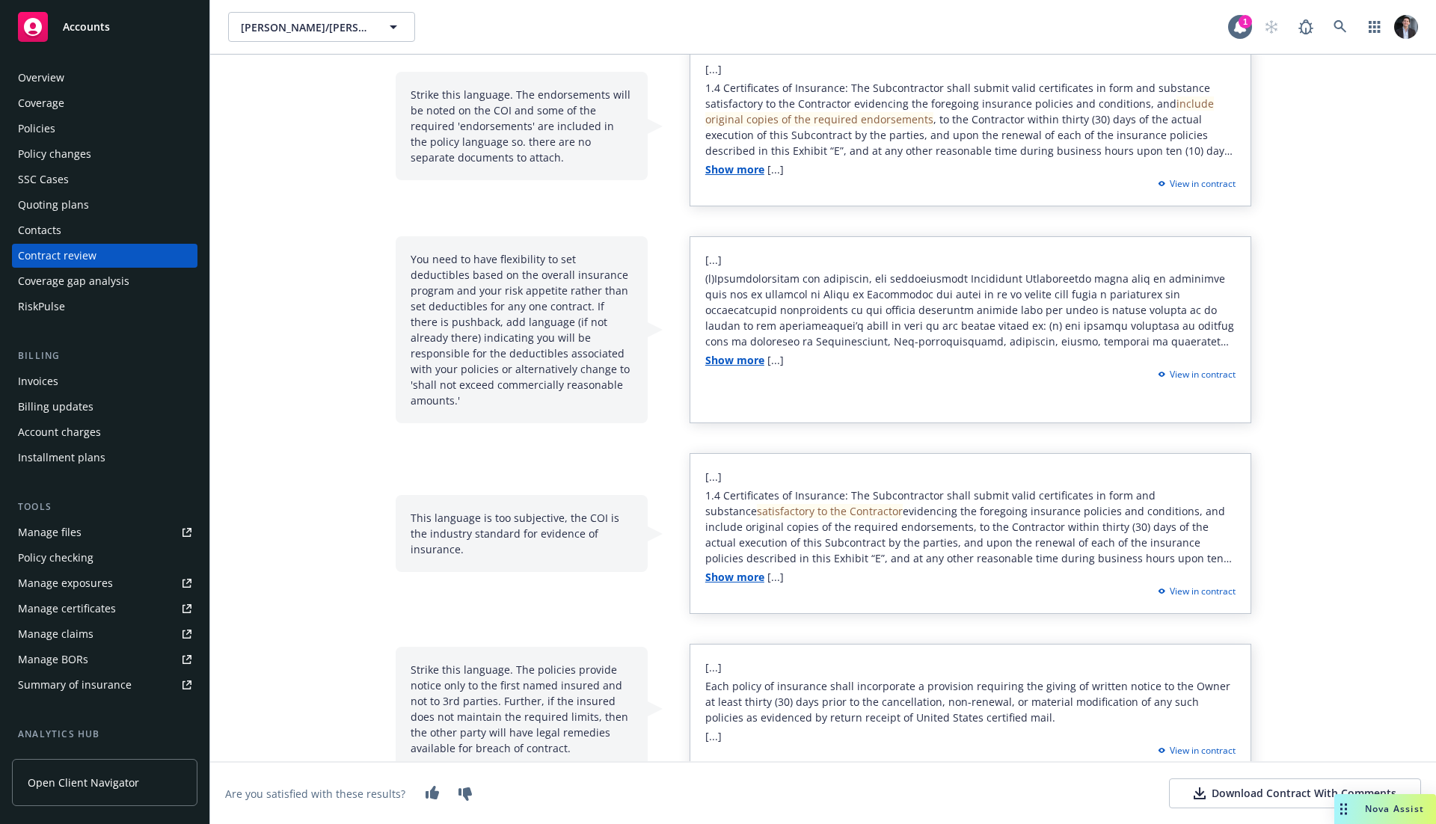
click at [567, 529] on div "This language is too subjective, the COI is the industry standard for evidence …" at bounding box center [522, 533] width 252 height 77
click at [533, 646] on div "Strike this language. The policies provide notice only to the first named insur…" at bounding box center [522, 707] width 252 height 124
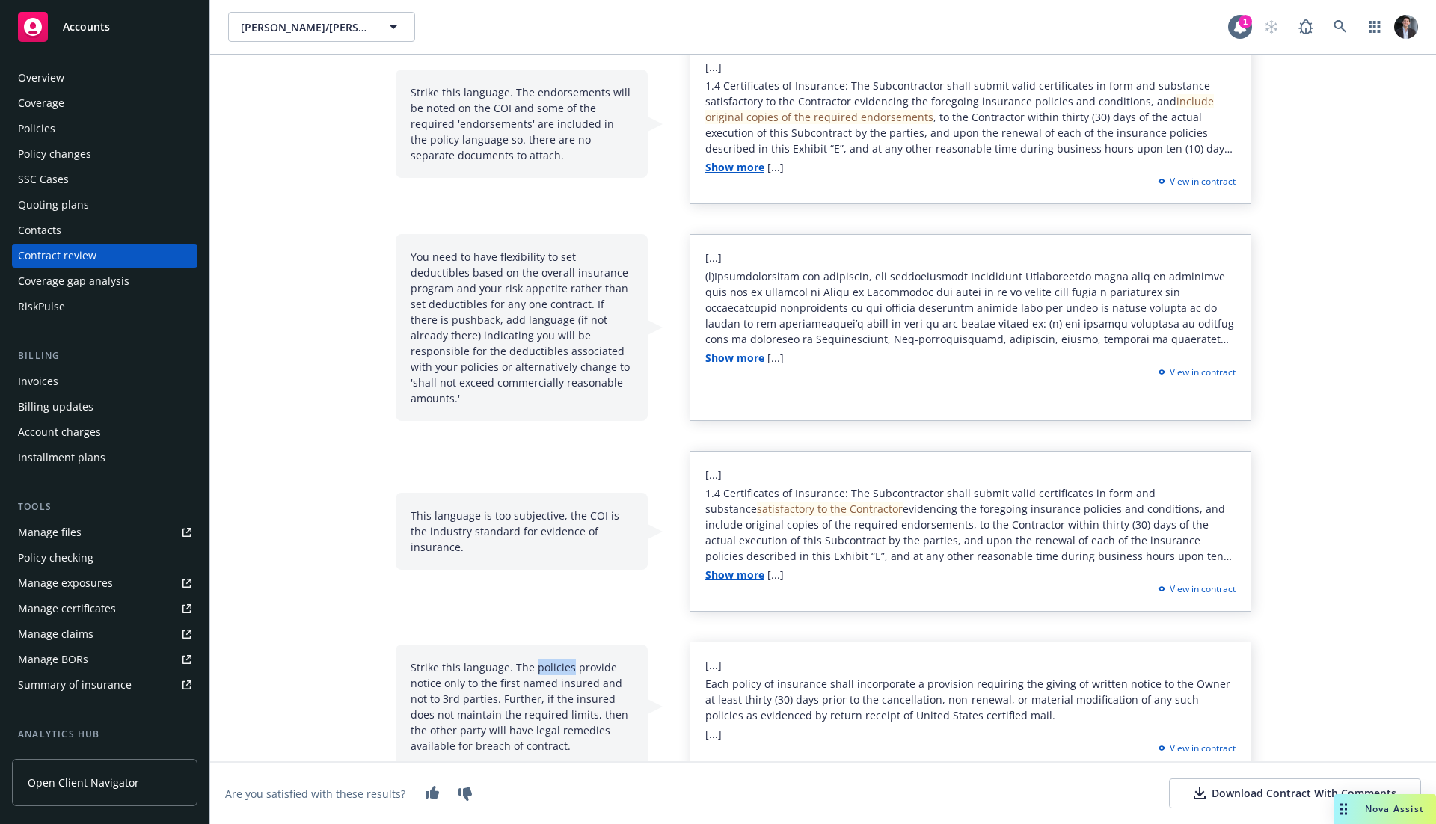
click at [533, 646] on div "Strike this language. The policies provide notice only to the first named insur…" at bounding box center [522, 707] width 252 height 124
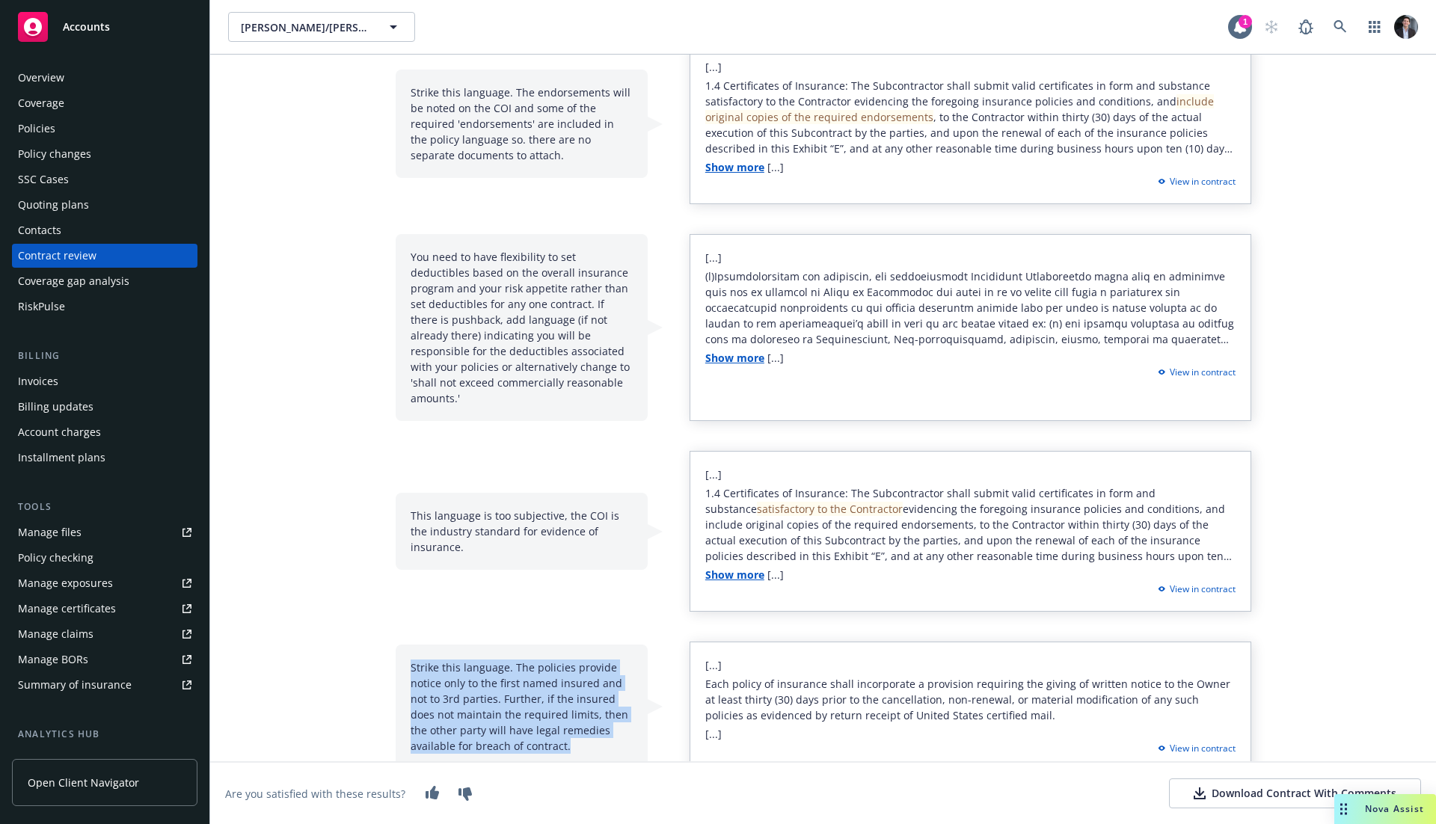
click at [533, 646] on div "Strike this language. The policies provide notice only to the first named insur…" at bounding box center [522, 707] width 252 height 124
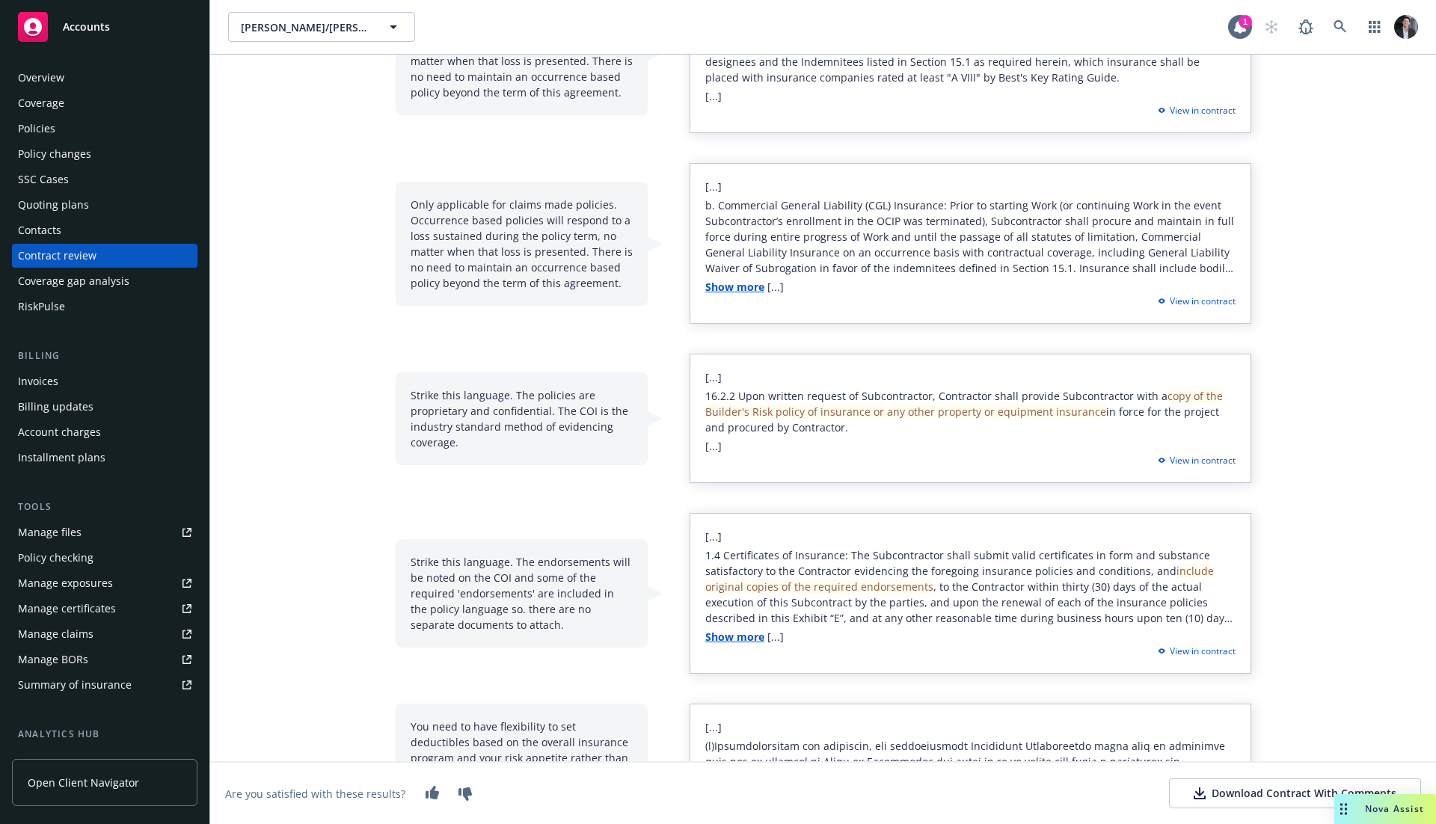
scroll to position [0, 0]
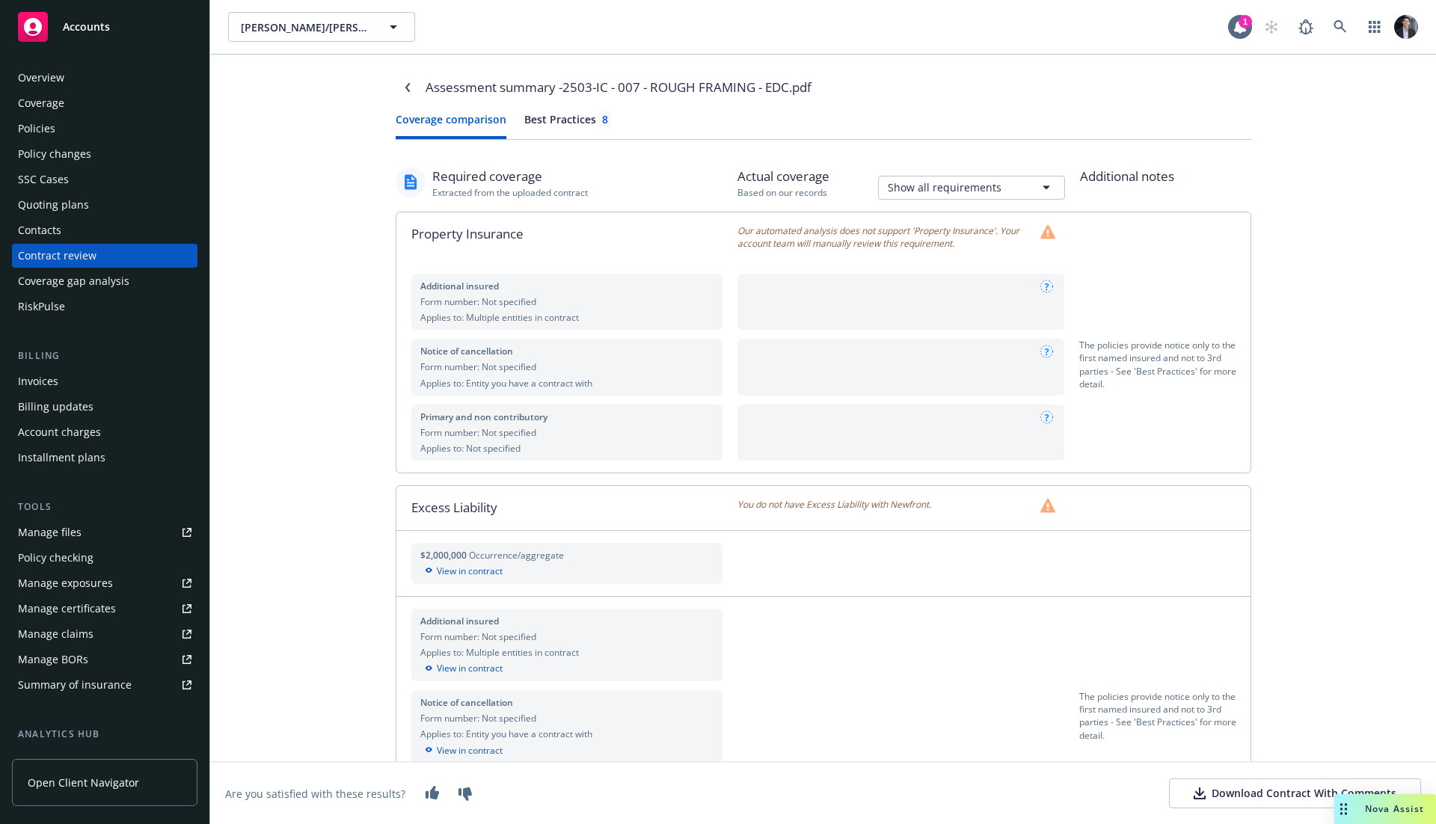
click at [444, 138] on button "Coverage comparison" at bounding box center [451, 125] width 111 height 28
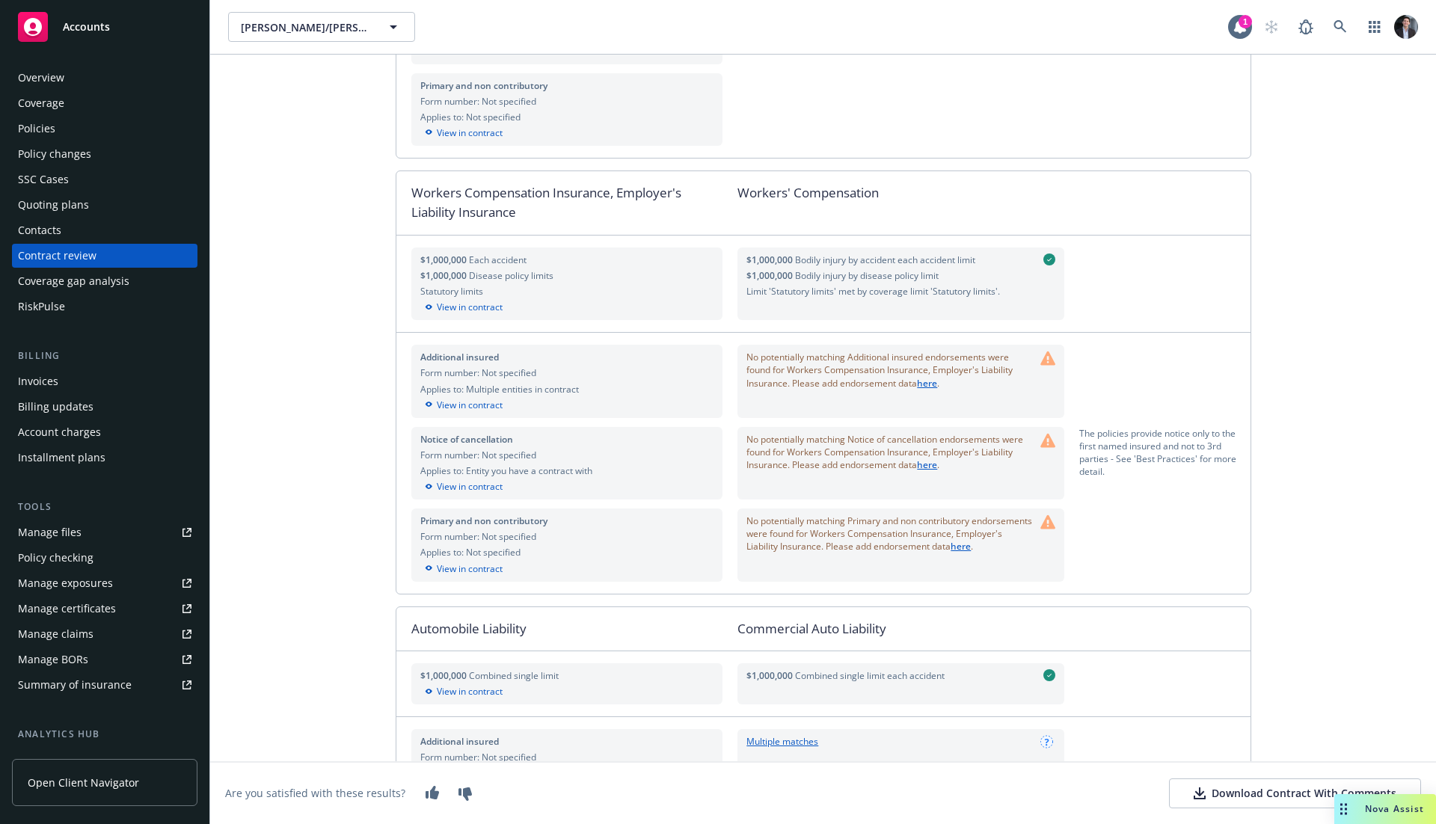
scroll to position [730, 0]
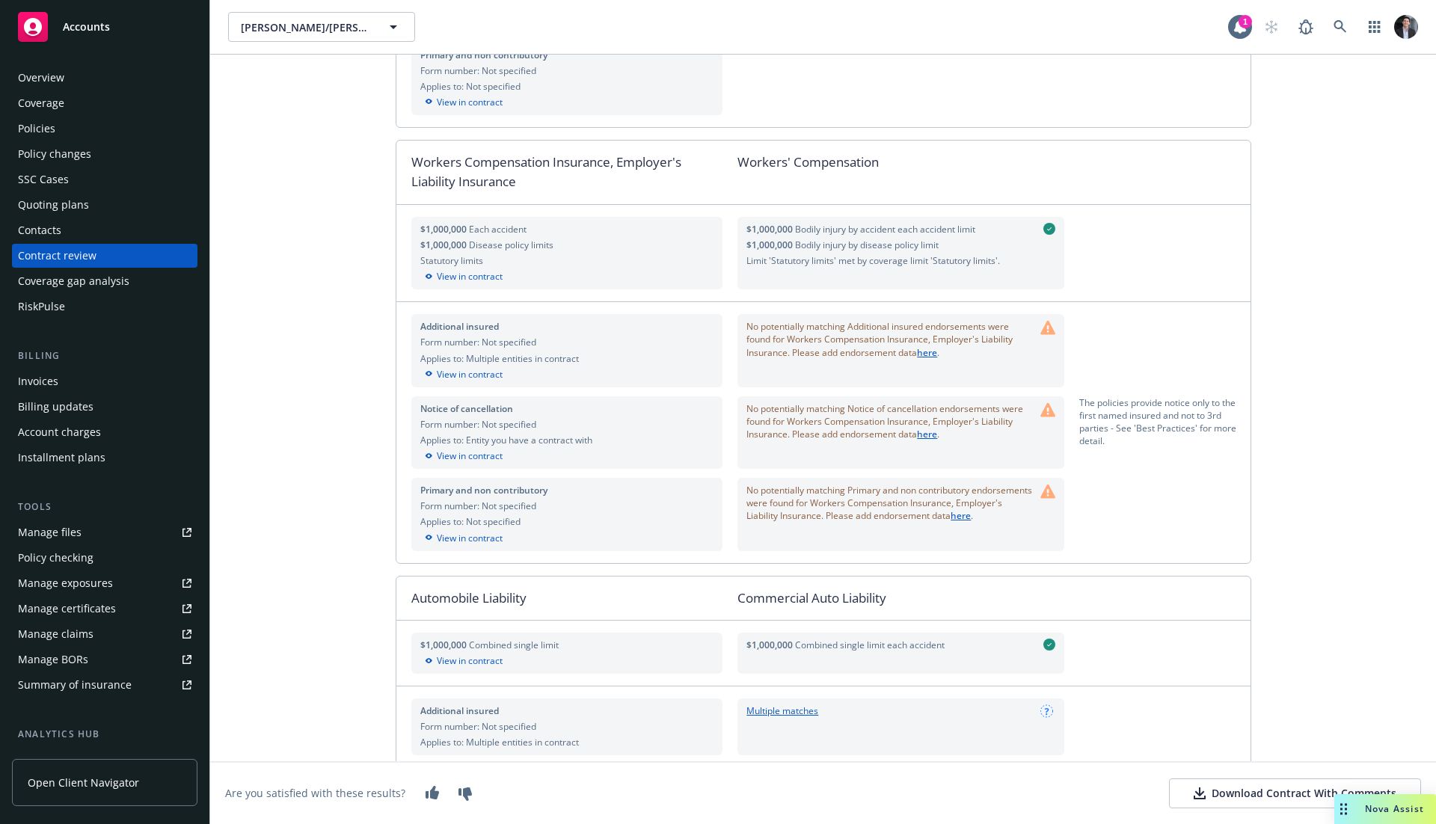
click at [1041, 405] on icon at bounding box center [1048, 409] width 15 height 14
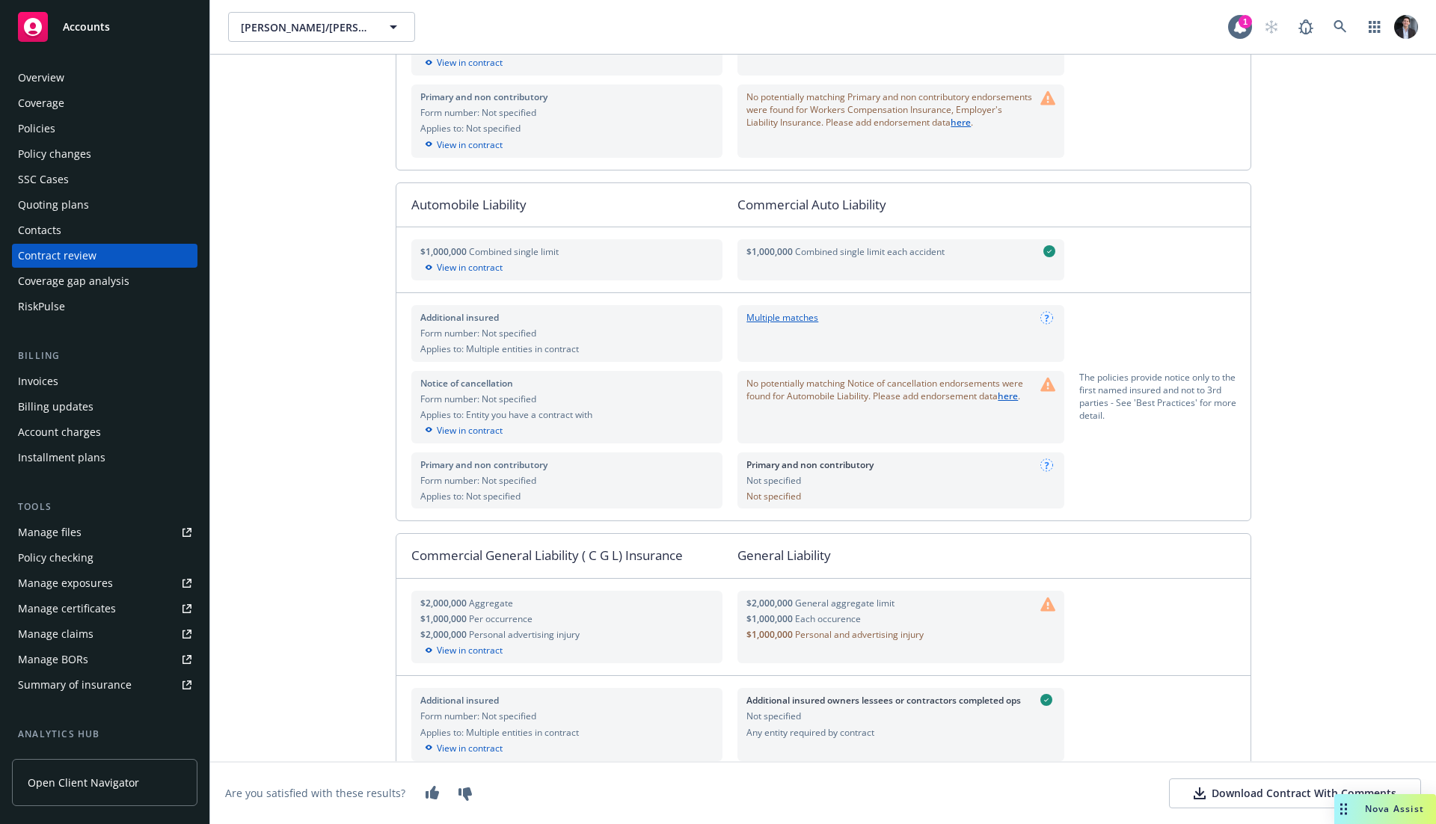
scroll to position [1124, 0]
drag, startPoint x: 1181, startPoint y: 363, endPoint x: 1180, endPoint y: 401, distance: 38.2
click at [1180, 395] on div "Additional insured Form number: Not specified Applies to: Multiple entities in …" at bounding box center [823, 405] width 854 height 227
click at [1181, 406] on div "The policies provide notice only to the first named insured and not to 3rd part…" at bounding box center [1164, 406] width 171 height 73
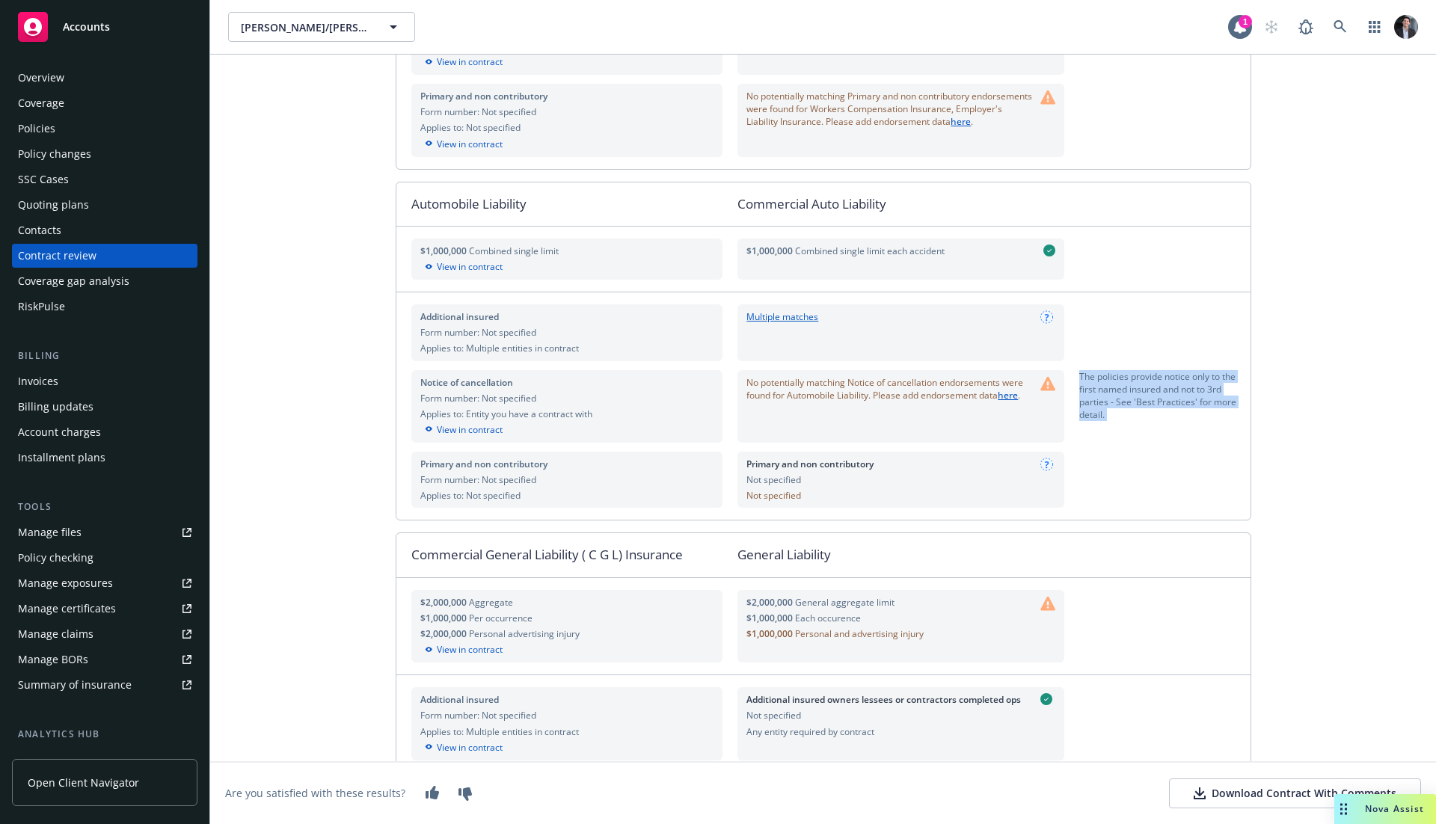
click at [1181, 405] on div "The policies provide notice only to the first named insured and not to 3rd part…" at bounding box center [1164, 406] width 171 height 73
click at [65, 135] on div "Policies" at bounding box center [105, 129] width 174 height 24
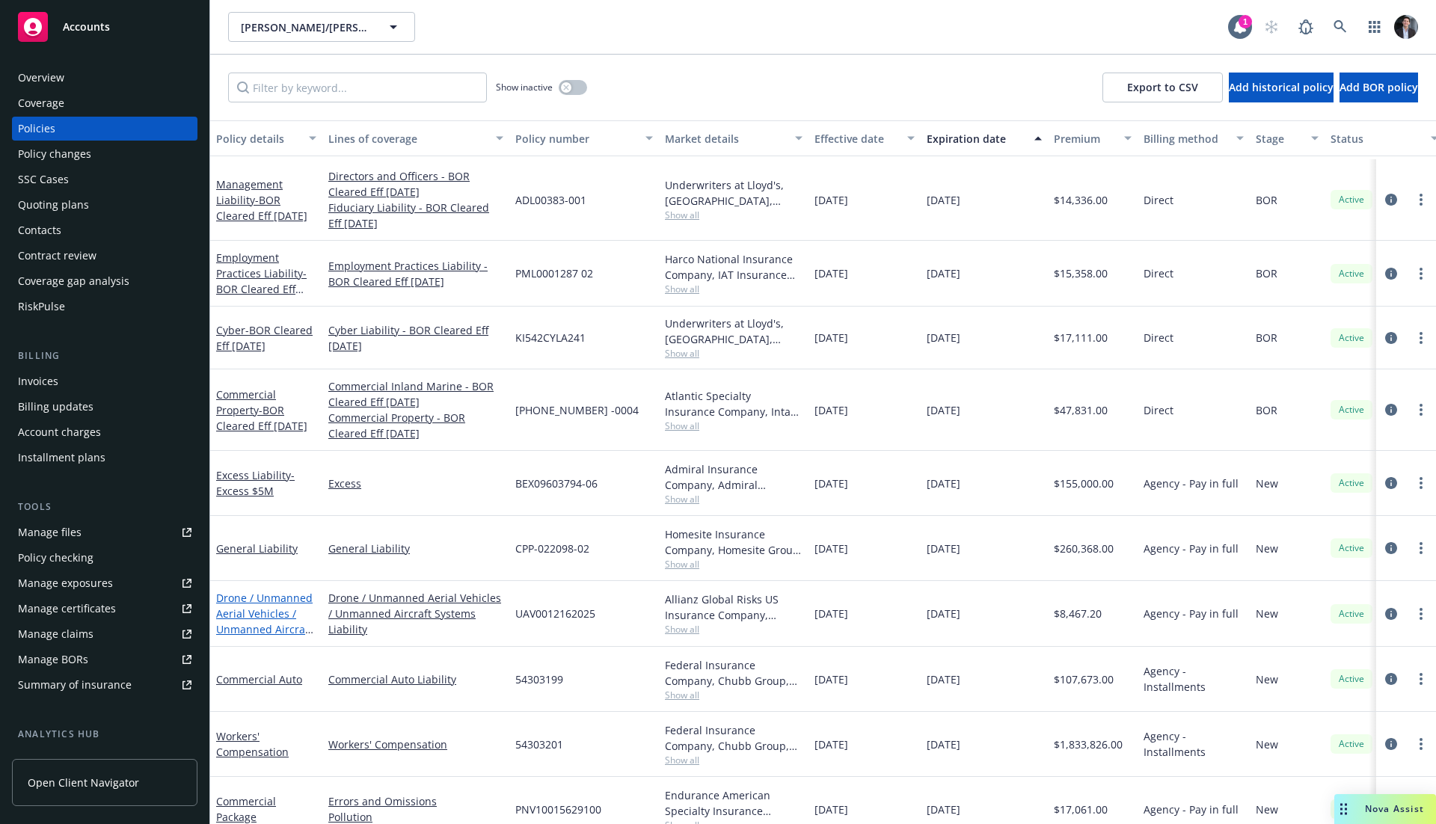
scroll to position [161, 0]
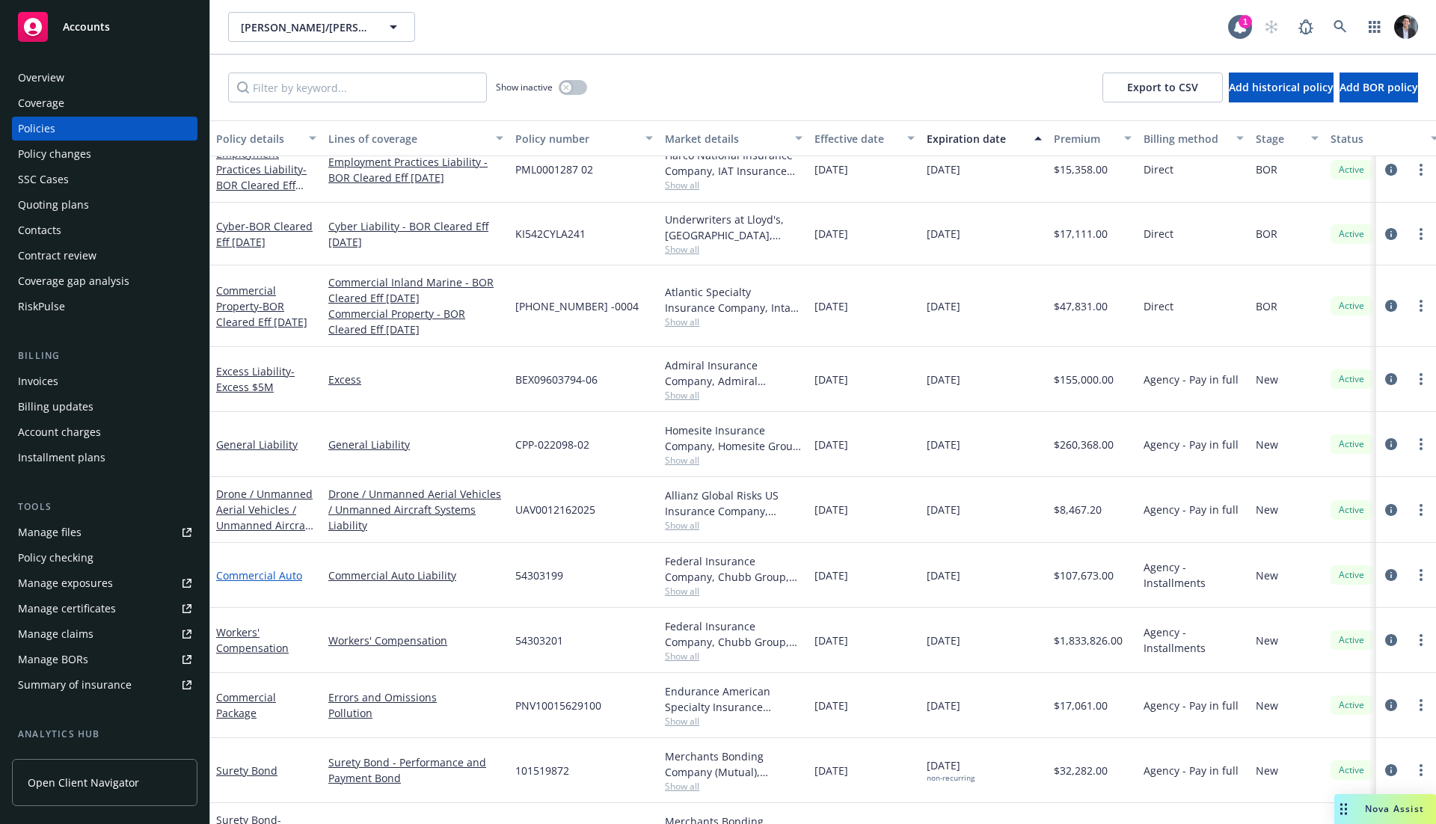
click at [287, 572] on link "Commercial Auto" at bounding box center [259, 576] width 86 height 14
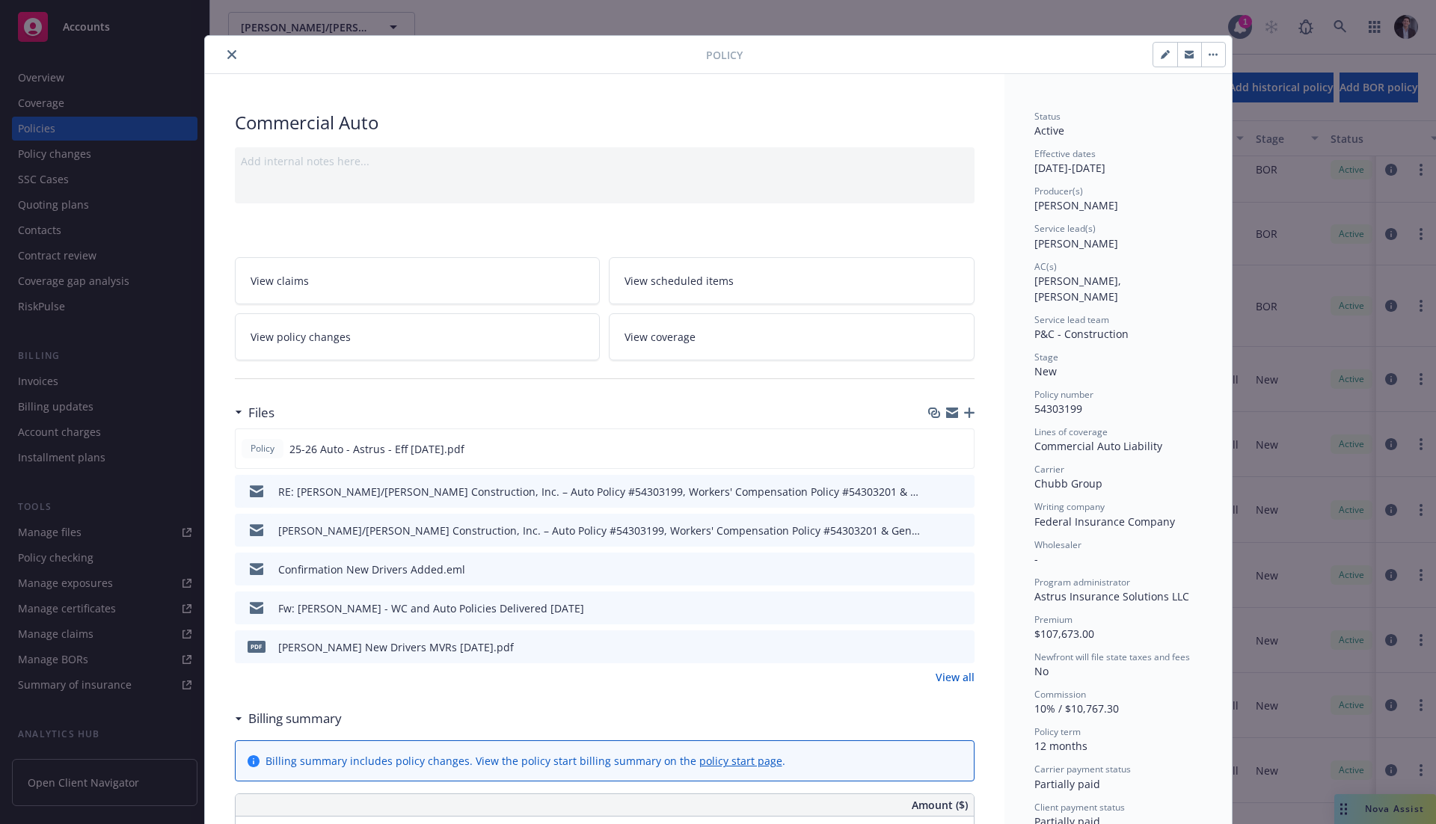
scroll to position [18, 0]
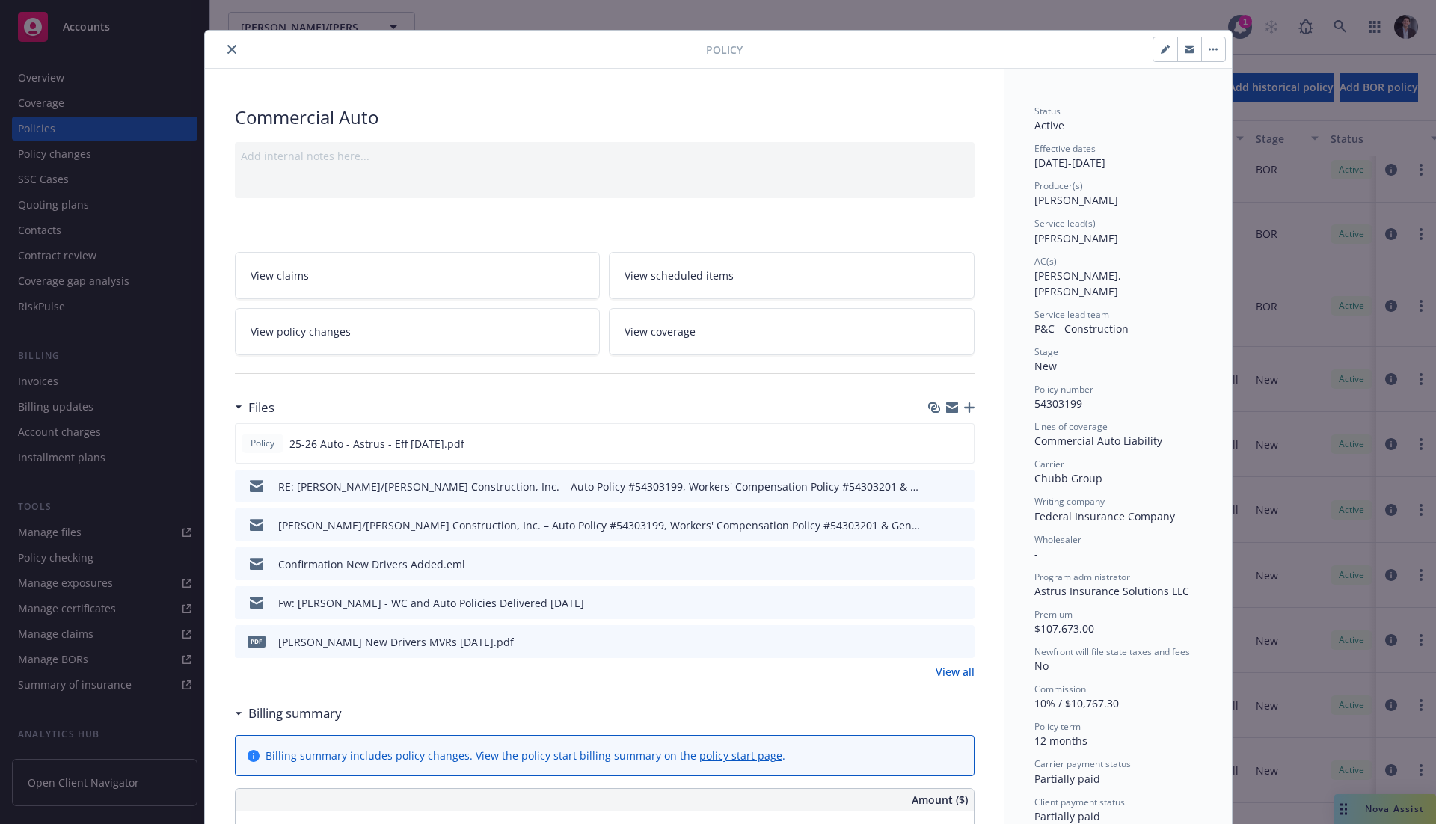
click at [703, 329] on link "View coverage" at bounding box center [792, 331] width 366 height 47
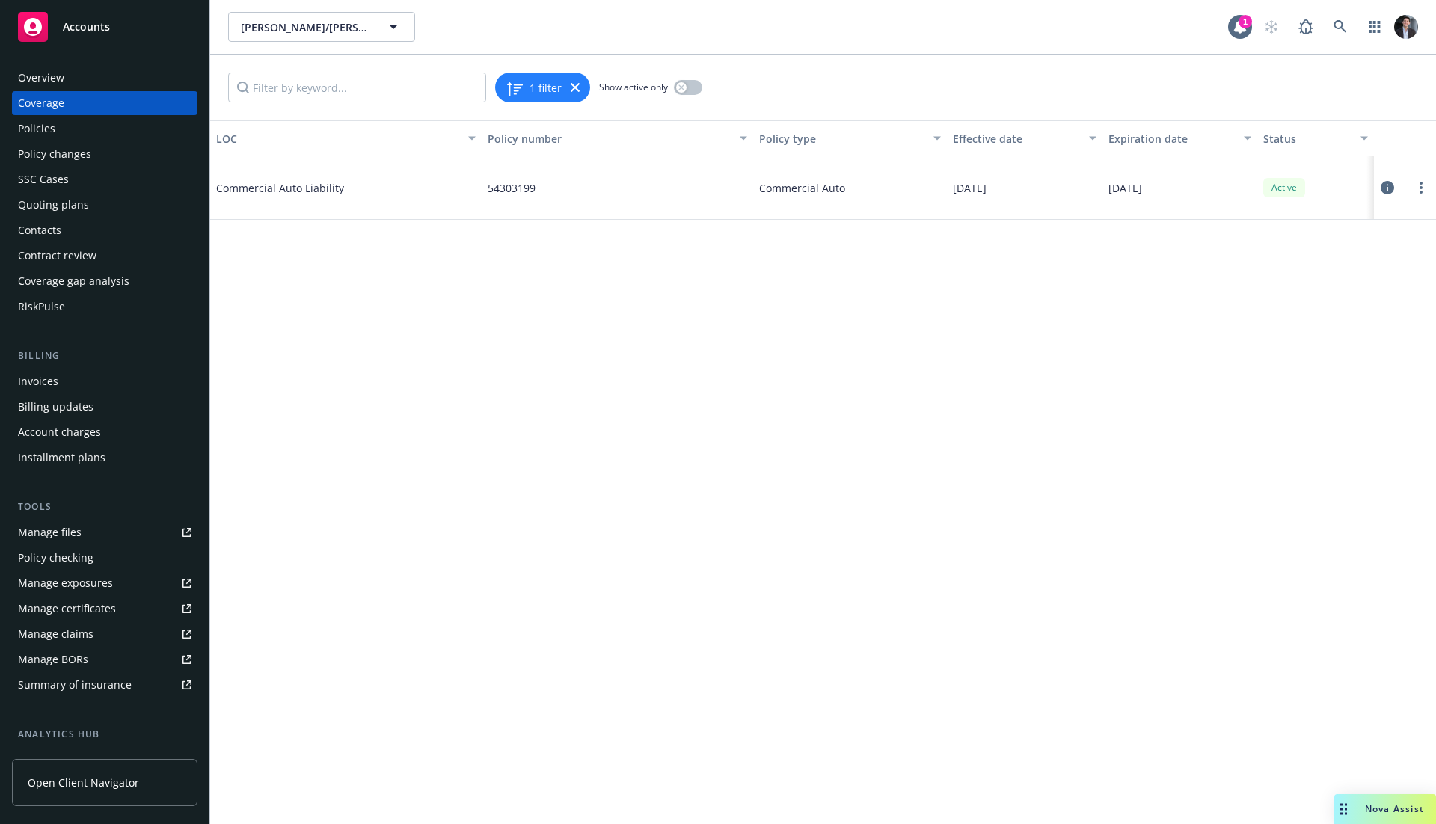
click at [1381, 183] on icon at bounding box center [1387, 187] width 13 height 13
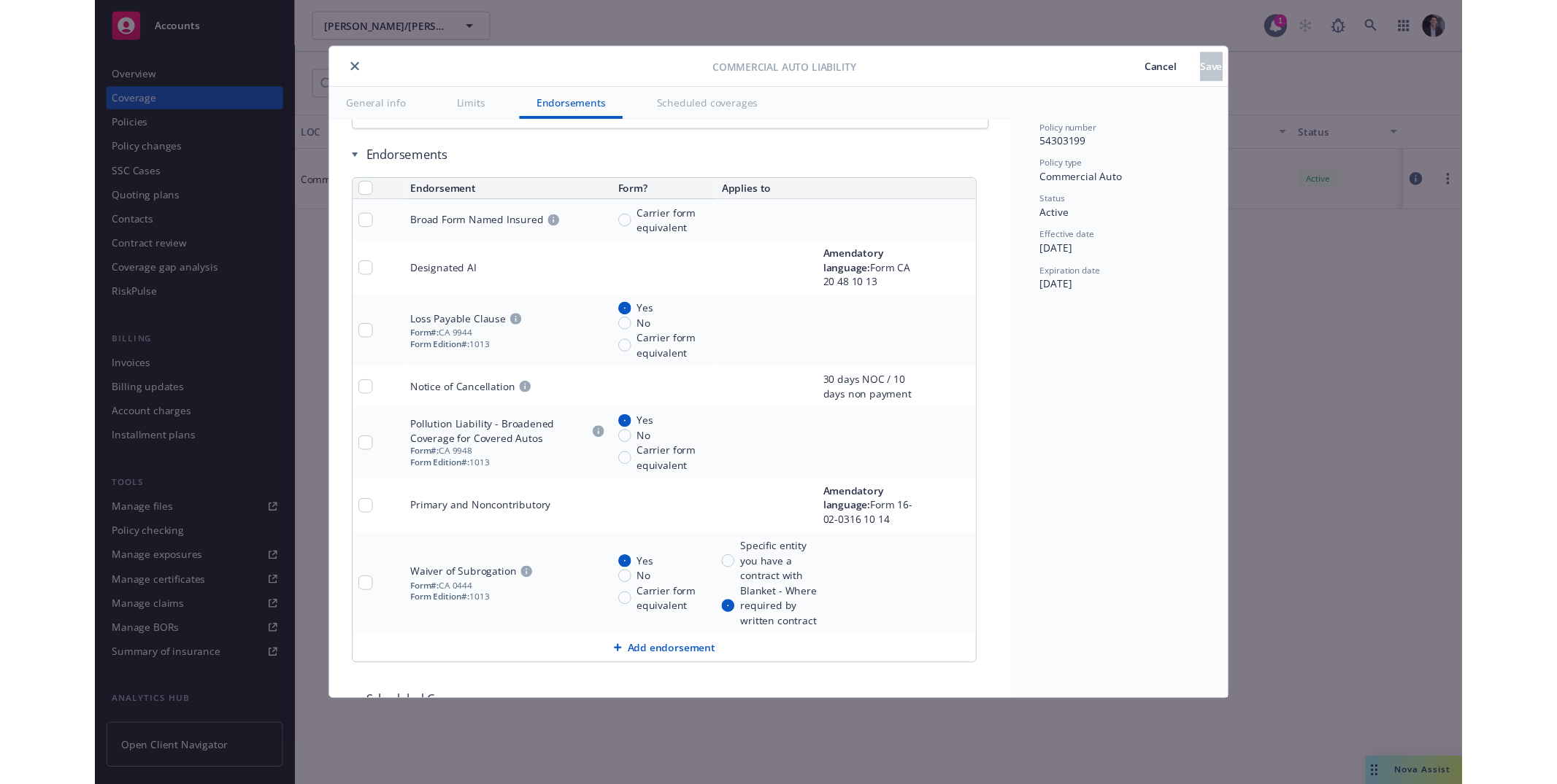
scroll to position [2965, 0]
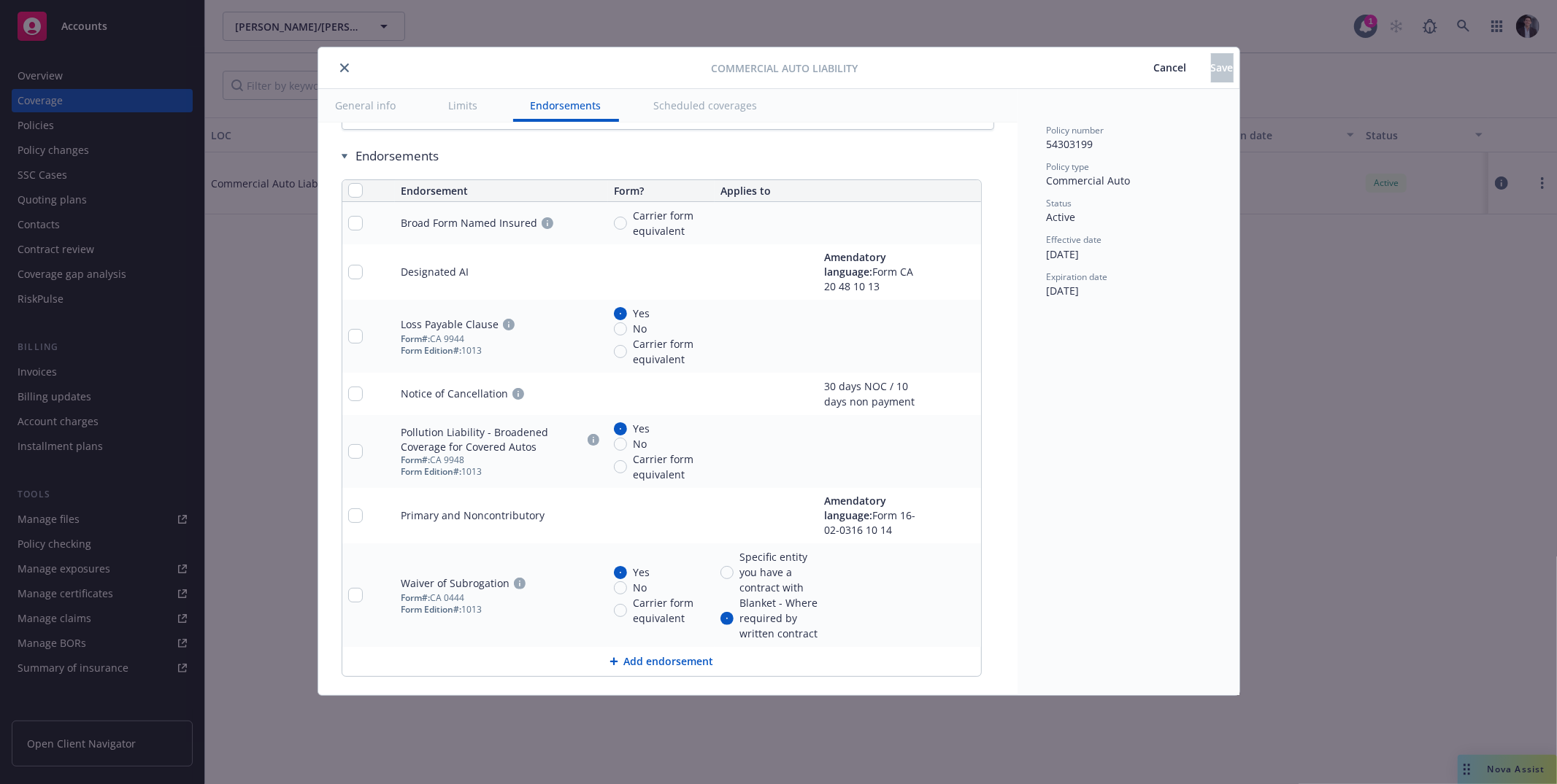
click at [207, 361] on div "Commercial Auto Liability Cancel Save General info Limits Endorsements Schedule…" at bounding box center [778, 392] width 1557 height 784
click at [298, 309] on div "Commercial Auto Liability Cancel Save General info Limits Endorsements Schedule…" at bounding box center [778, 392] width 1557 height 784
click at [1154, 70] on span "Cancel" at bounding box center [1171, 67] width 33 height 14
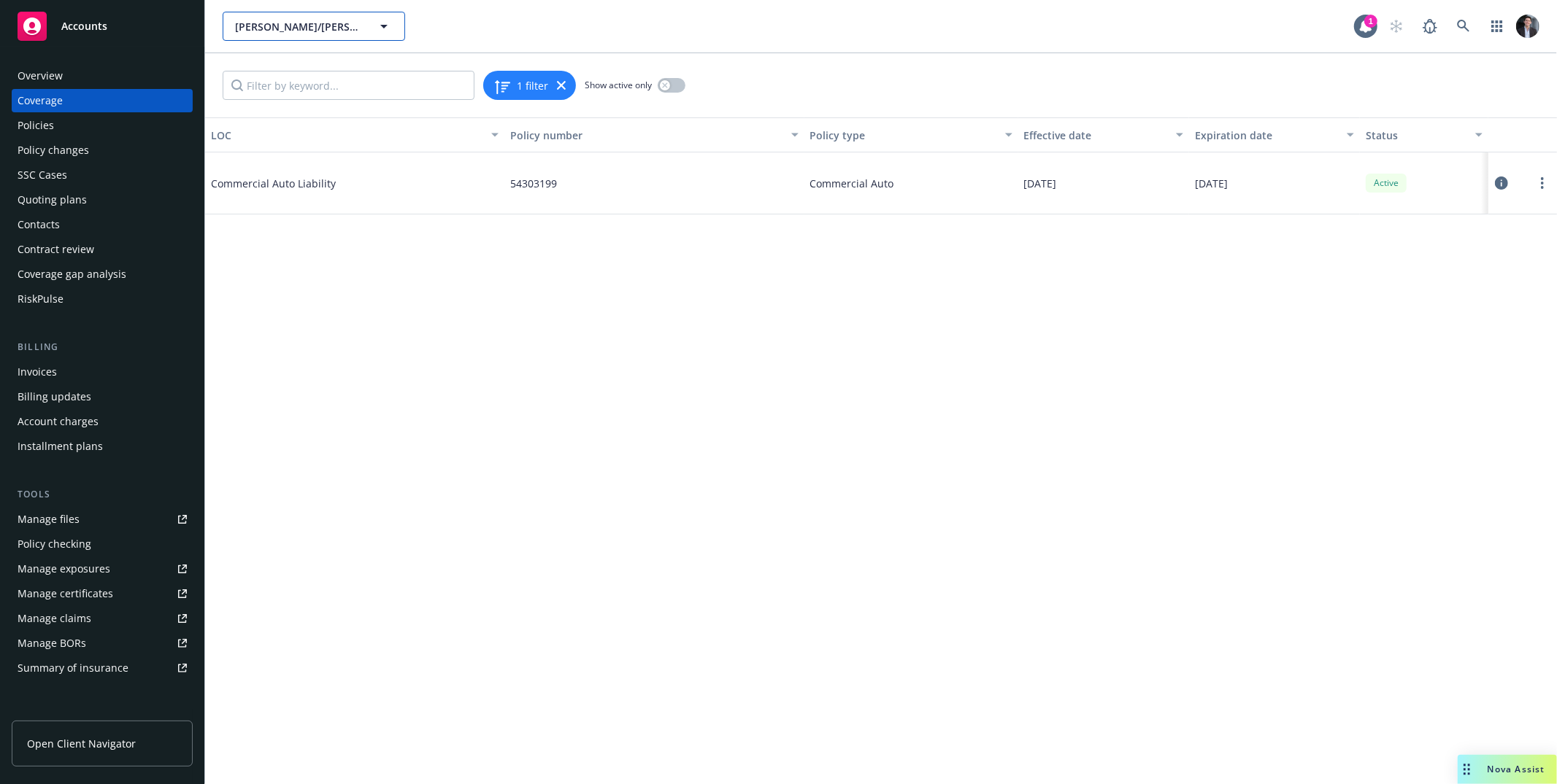
click at [340, 20] on span "[PERSON_NAME]/[PERSON_NAME] Construction, Inc." at bounding box center [298, 26] width 126 height 16
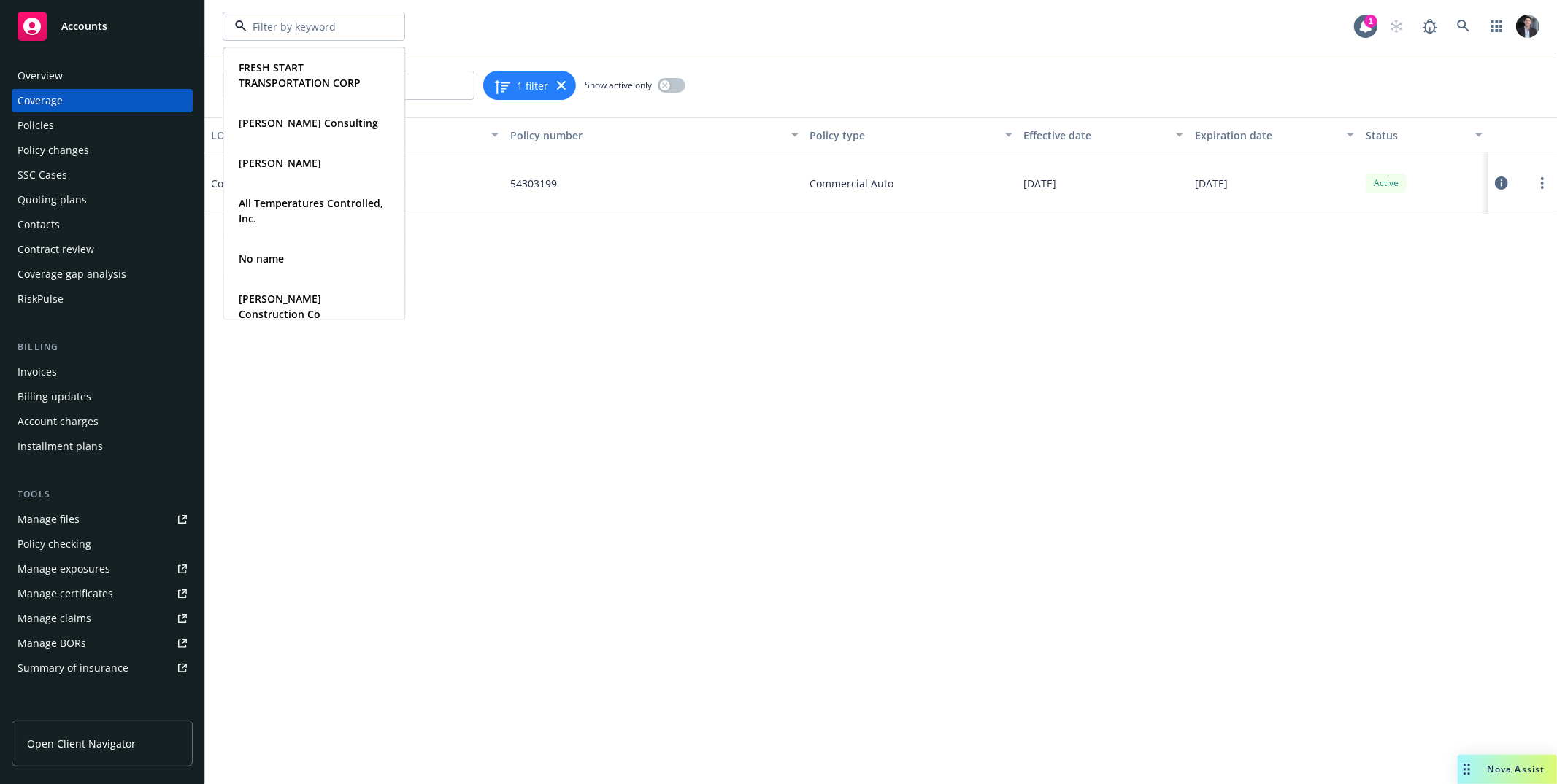
click at [94, 95] on div "Coverage" at bounding box center [102, 100] width 170 height 23
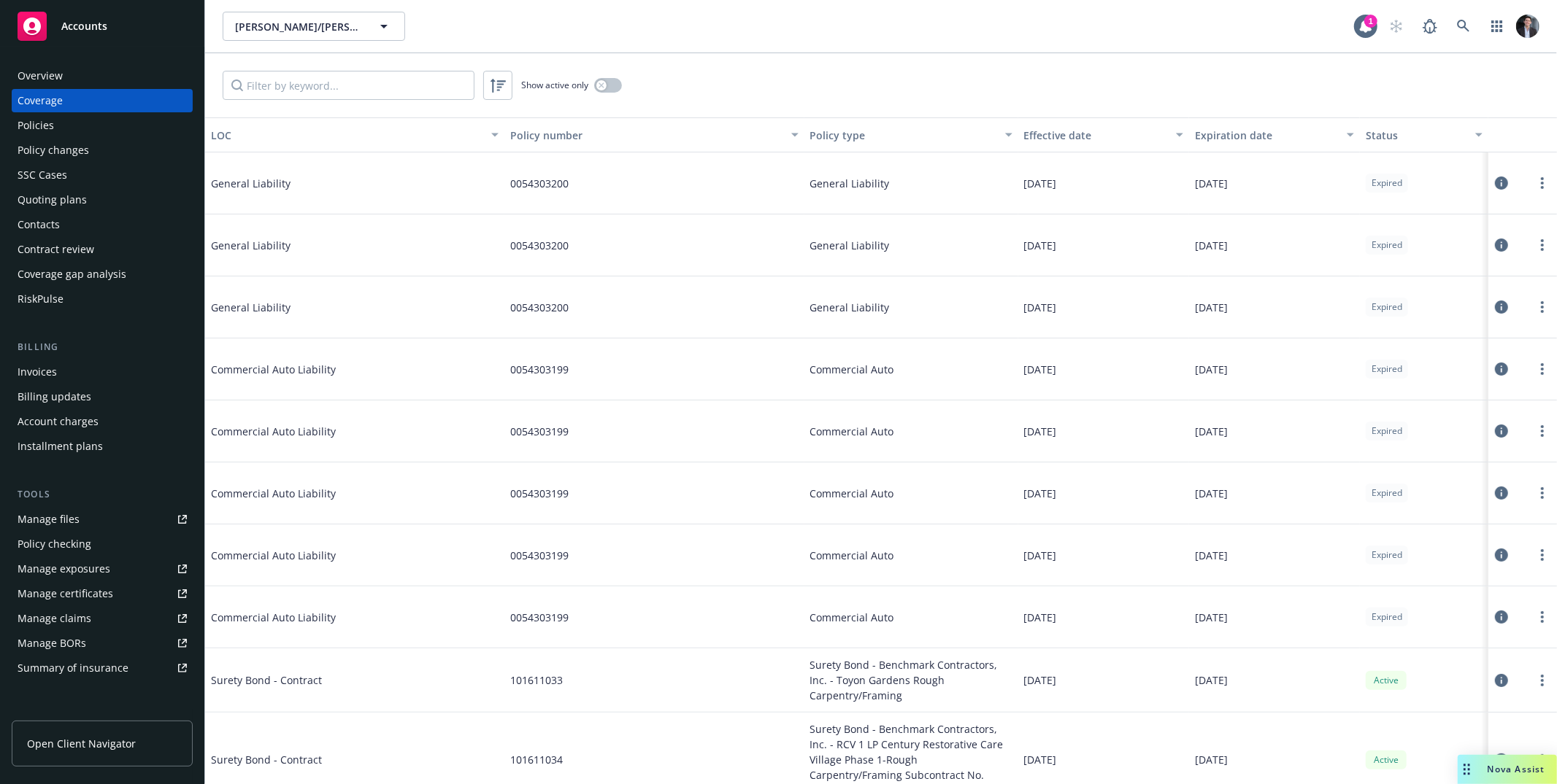
click at [94, 95] on div "Coverage" at bounding box center [102, 100] width 170 height 23
click at [63, 117] on div "Policies" at bounding box center [102, 126] width 170 height 23
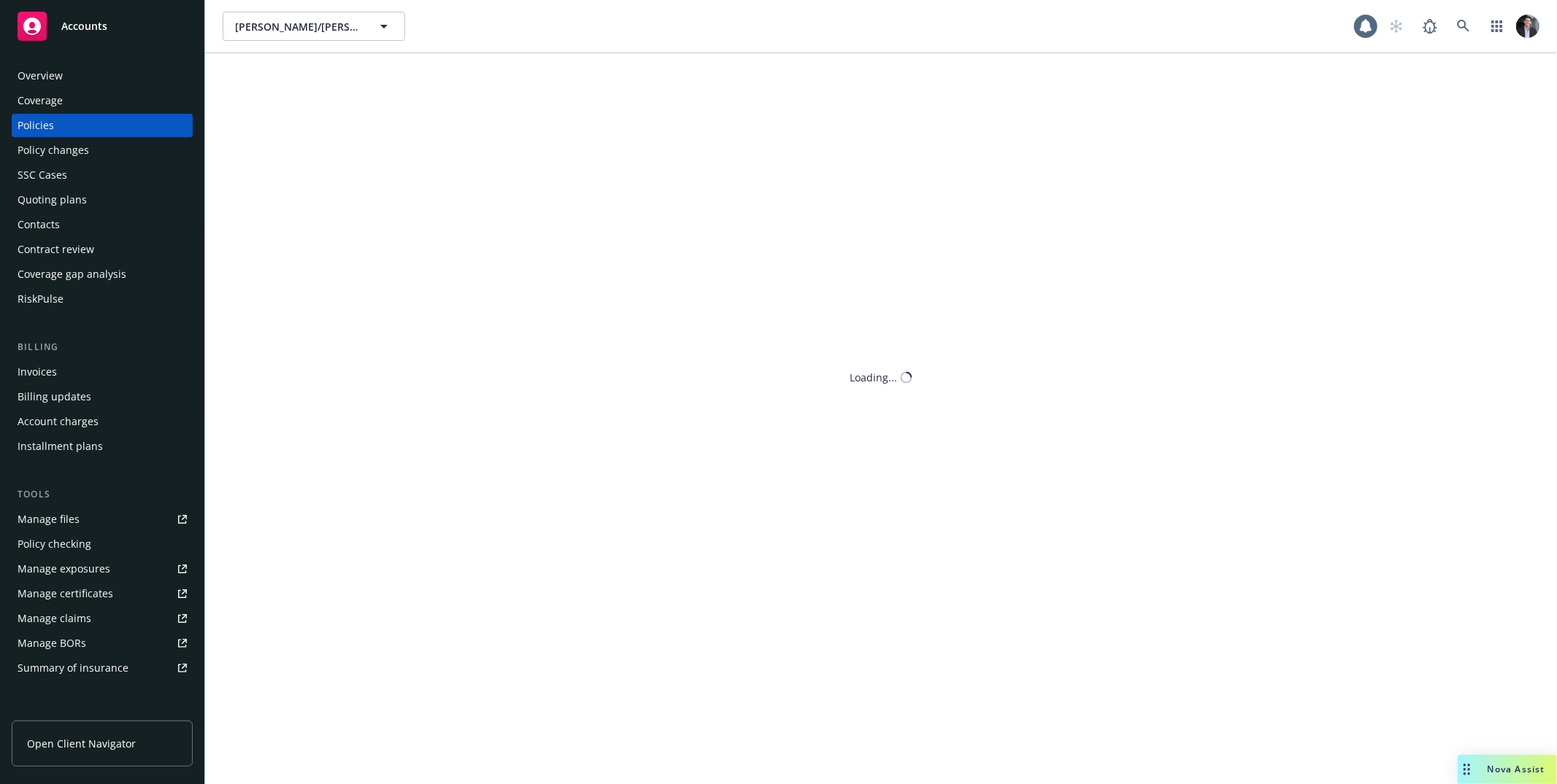
click at [75, 93] on div "Coverage" at bounding box center [102, 100] width 170 height 23
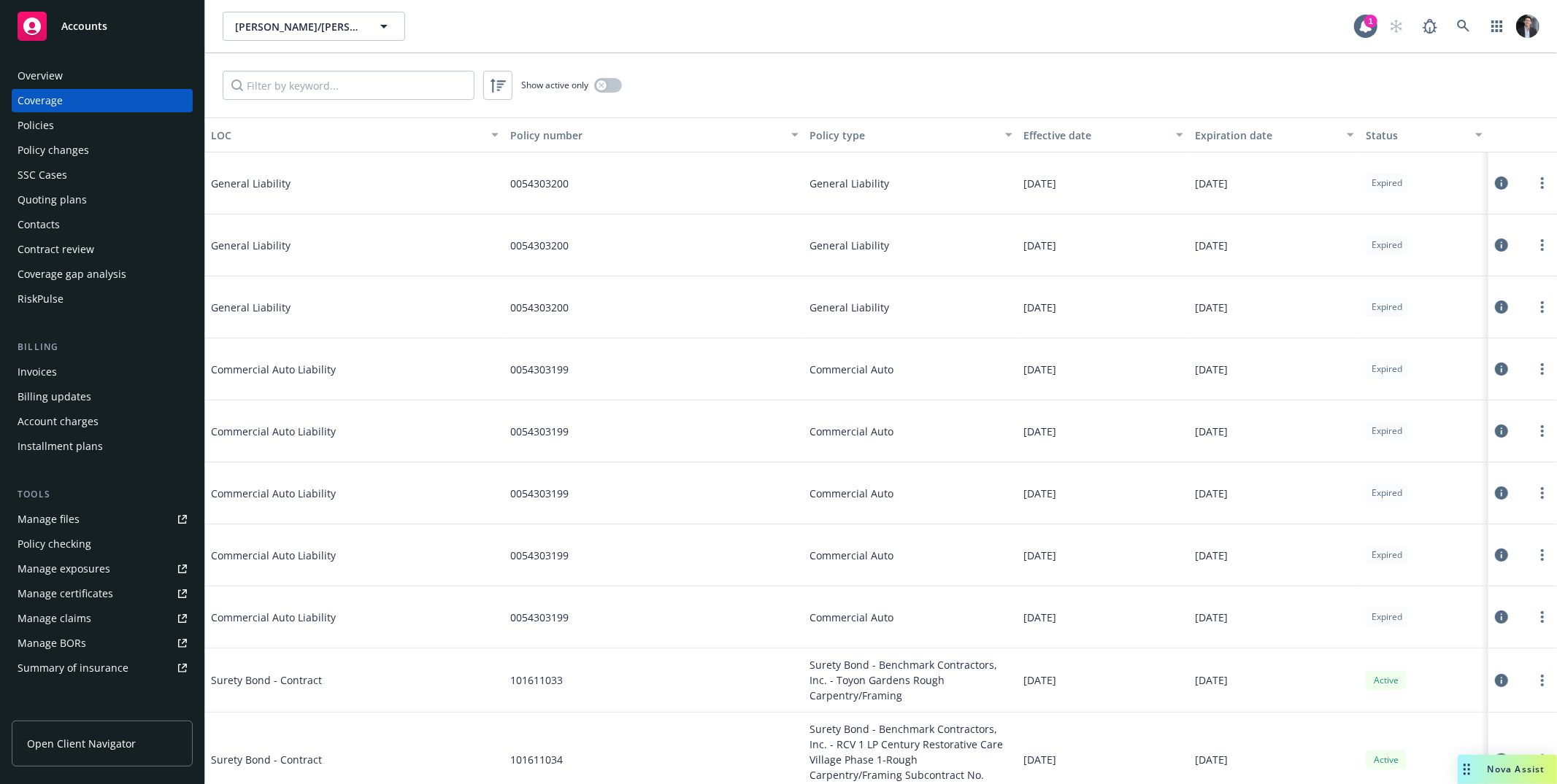
scroll to position [162, 0]
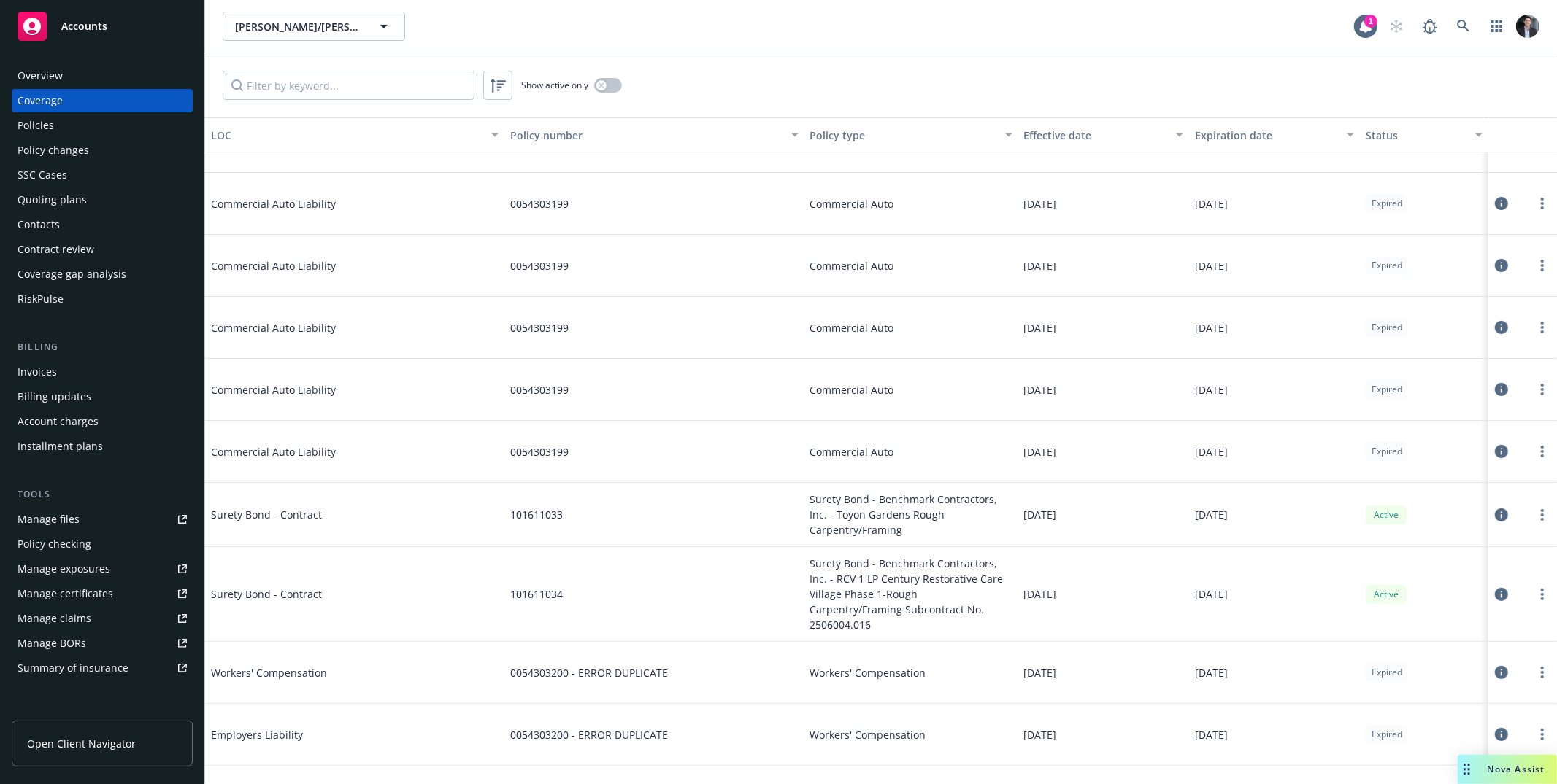
click at [48, 89] on div "Coverage" at bounding box center [40, 100] width 45 height 23
click at [51, 85] on div "Overview" at bounding box center [40, 76] width 45 height 23
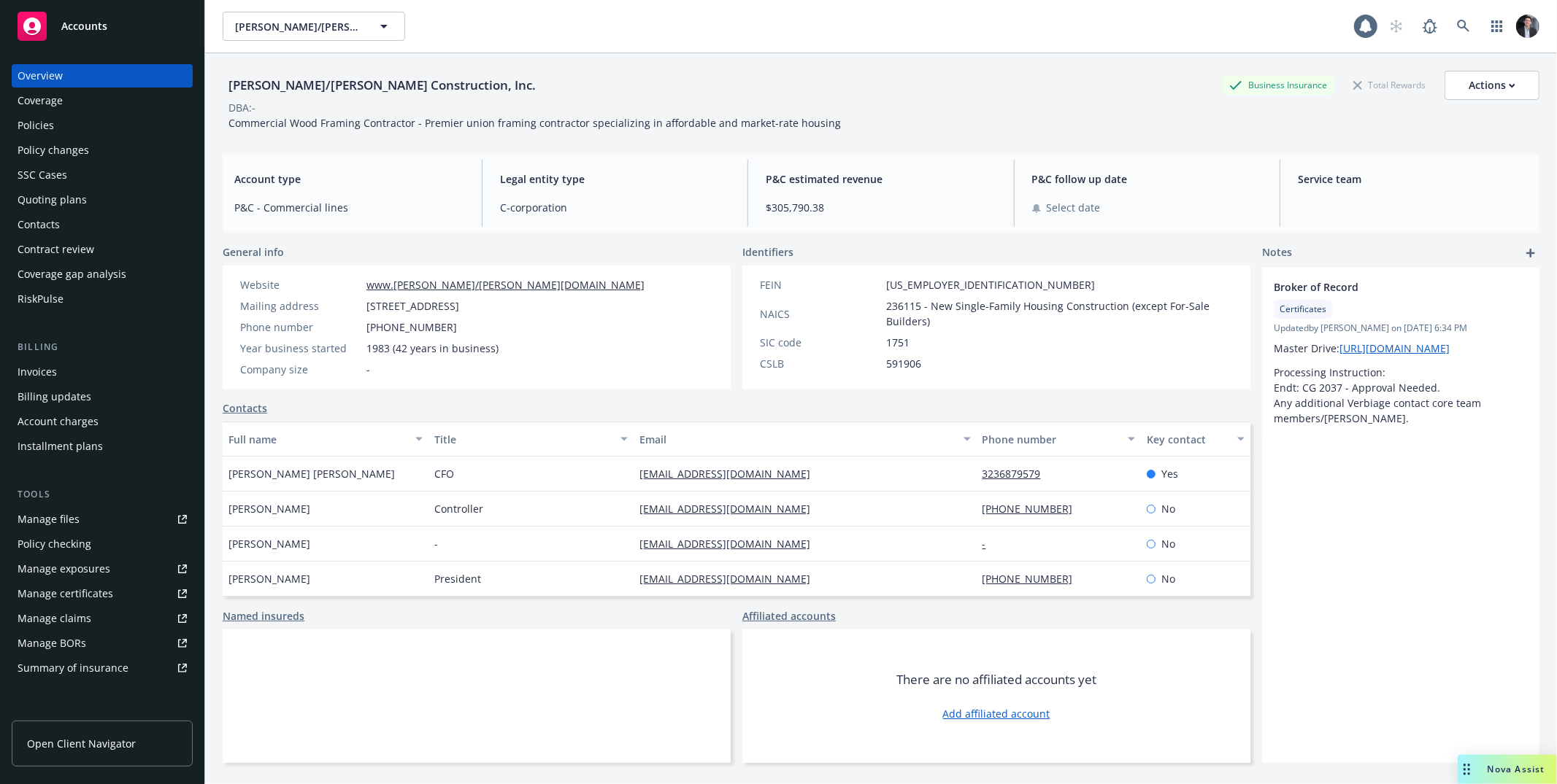
click at [51, 117] on div "Policies" at bounding box center [35, 126] width 36 height 23
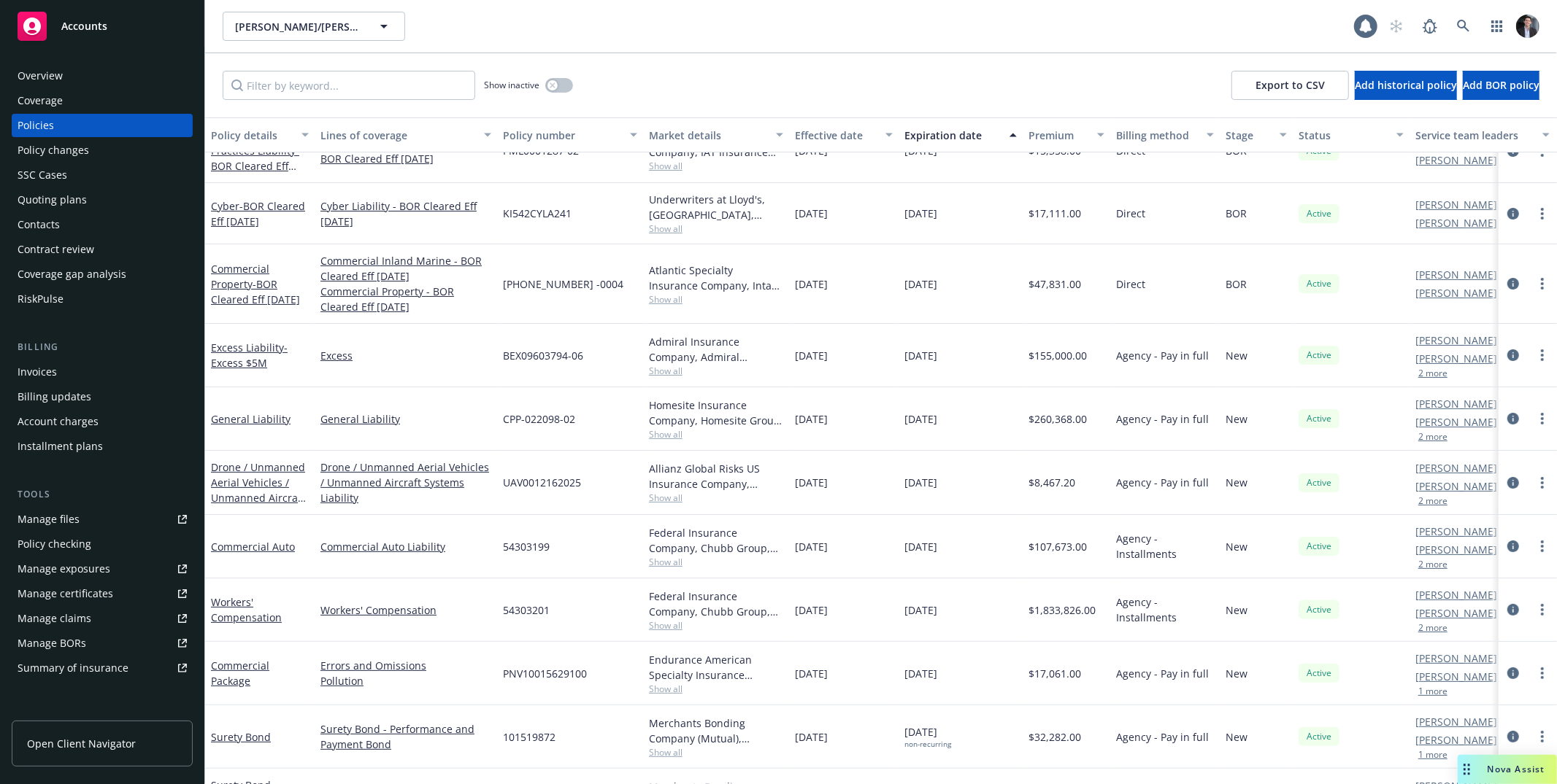
scroll to position [200, 0]
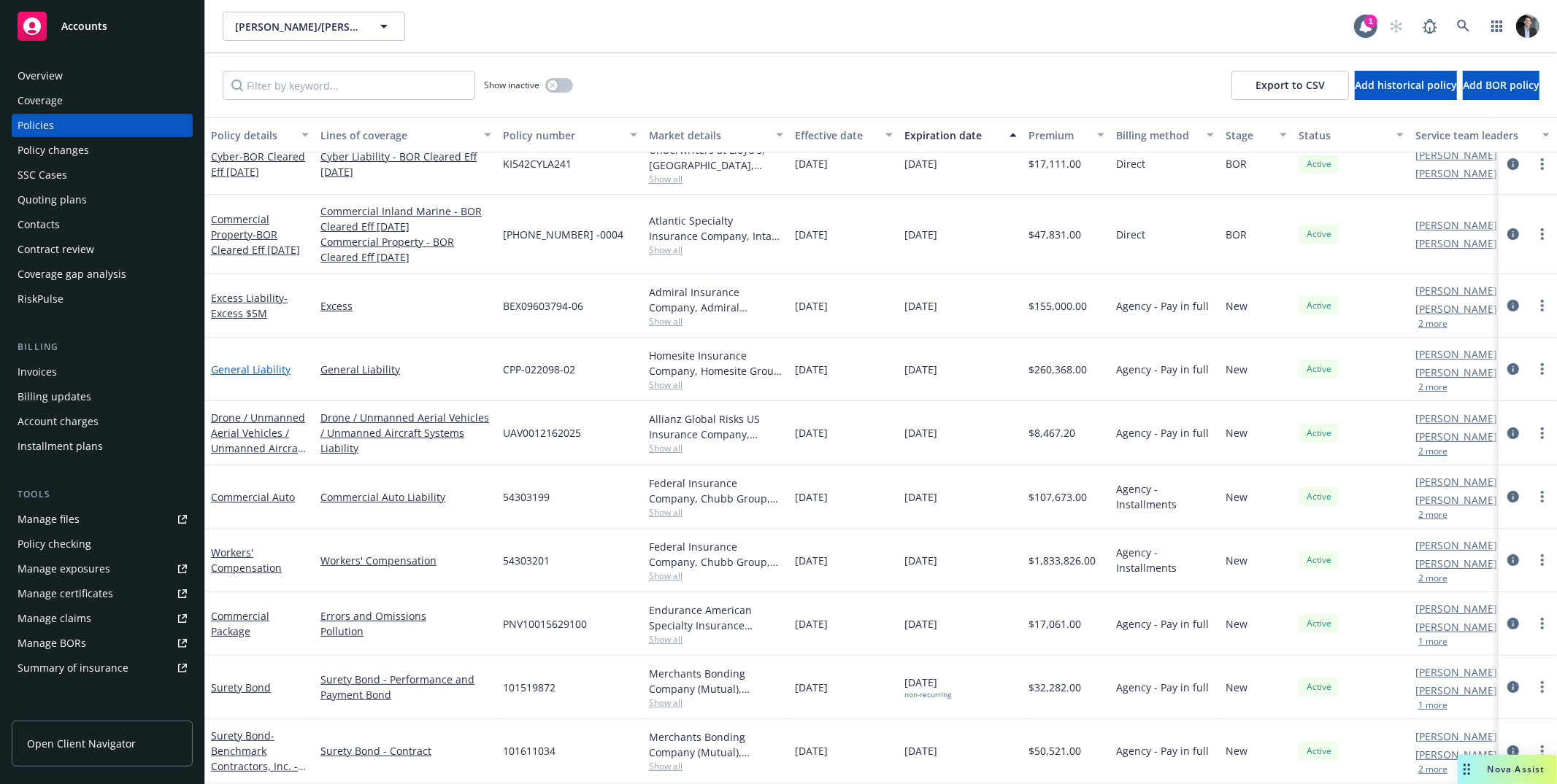
click at [249, 366] on link "General Liability" at bounding box center [251, 370] width 80 height 14
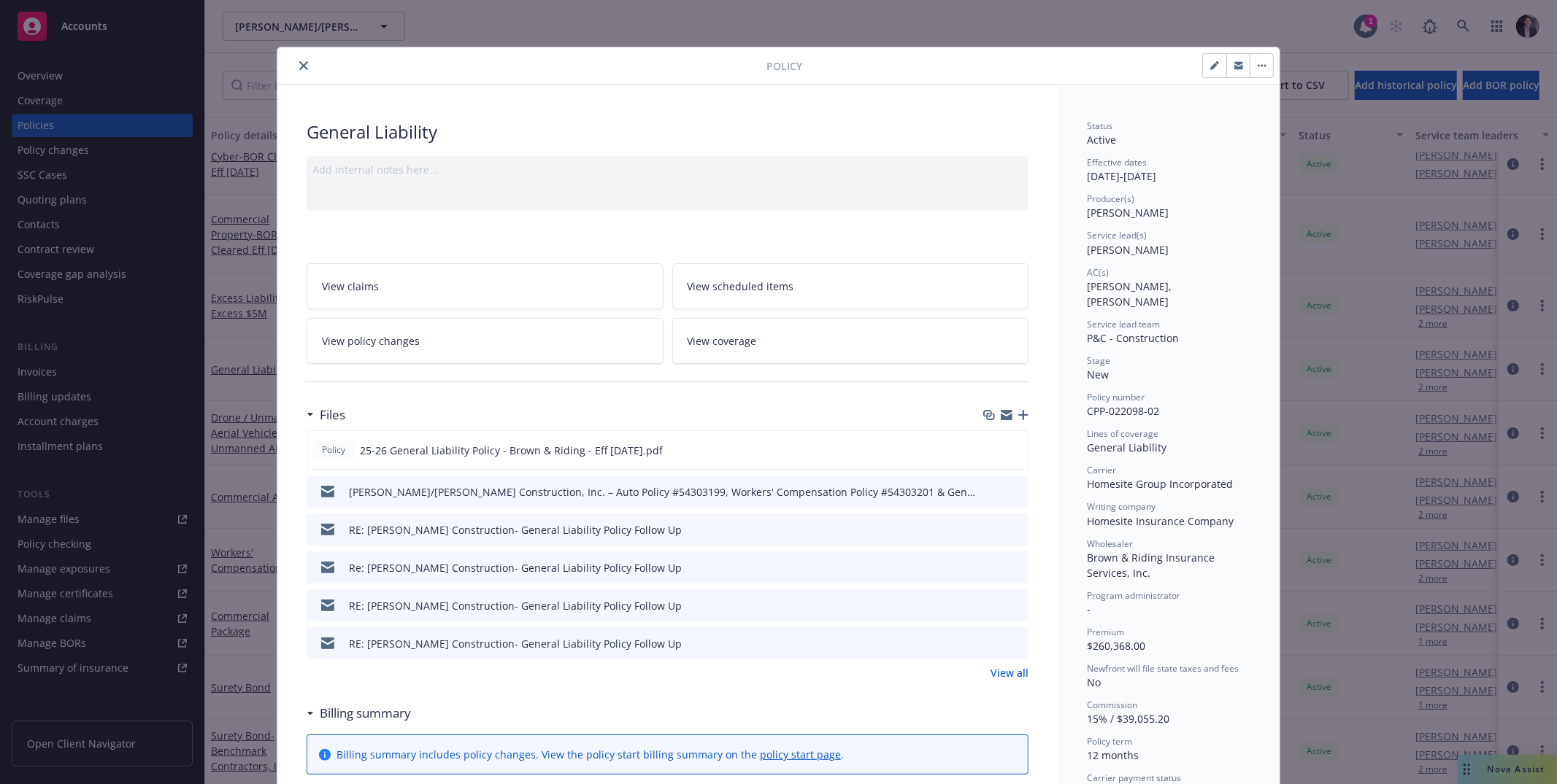
click at [752, 331] on link "View coverage" at bounding box center [851, 340] width 357 height 46
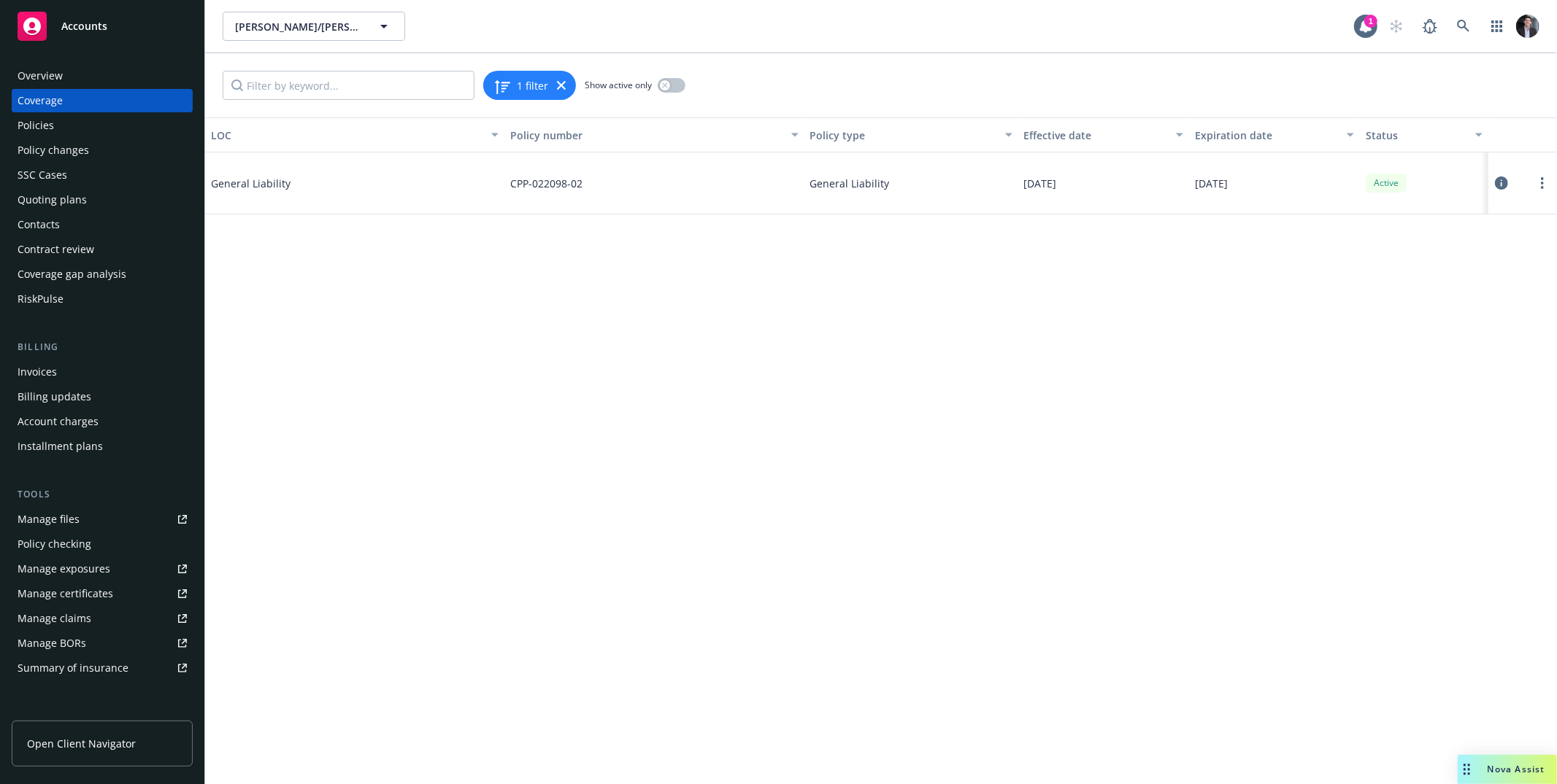
click at [1497, 184] on icon at bounding box center [1500, 182] width 13 height 13
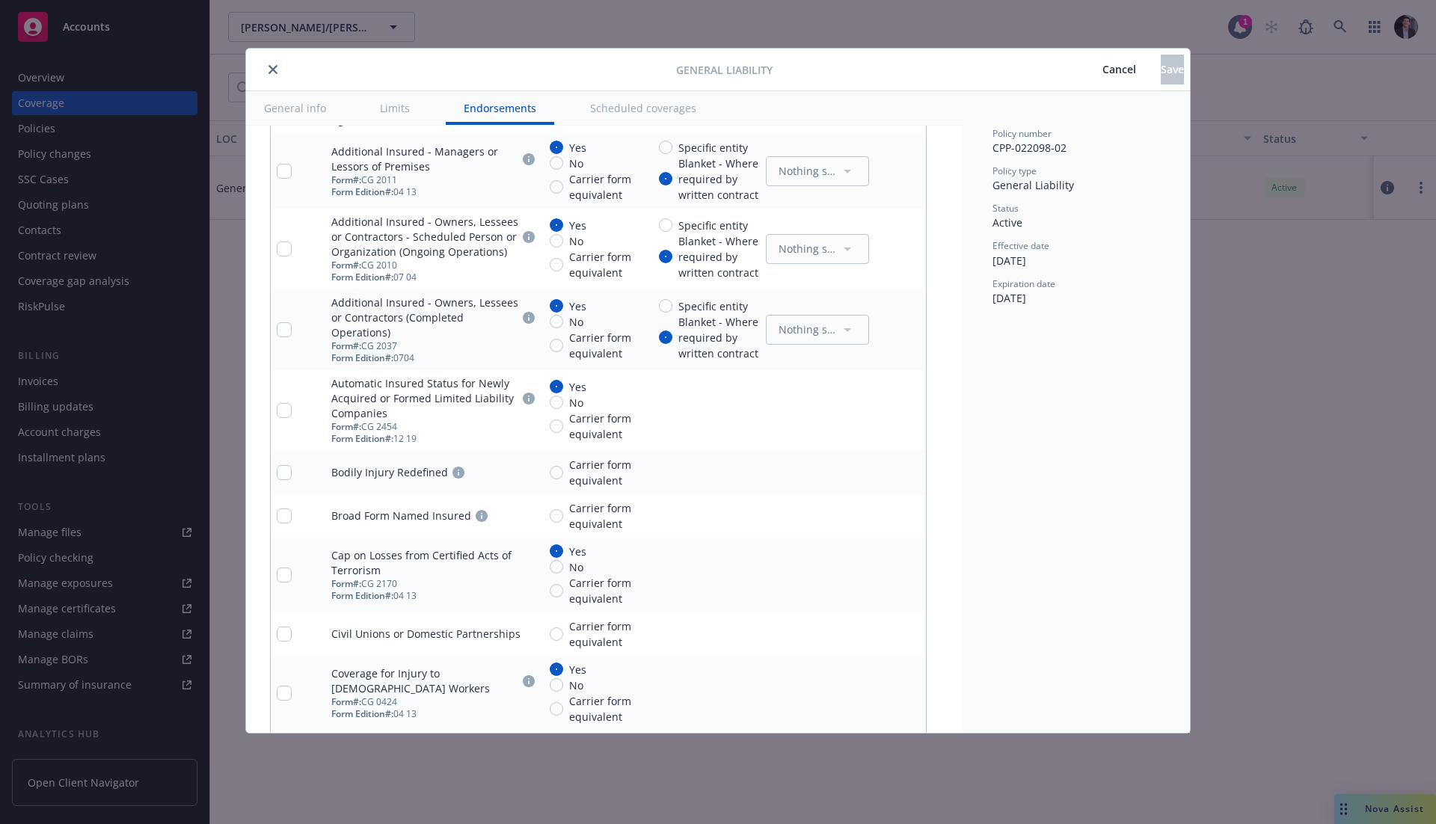
scroll to position [2064, 0]
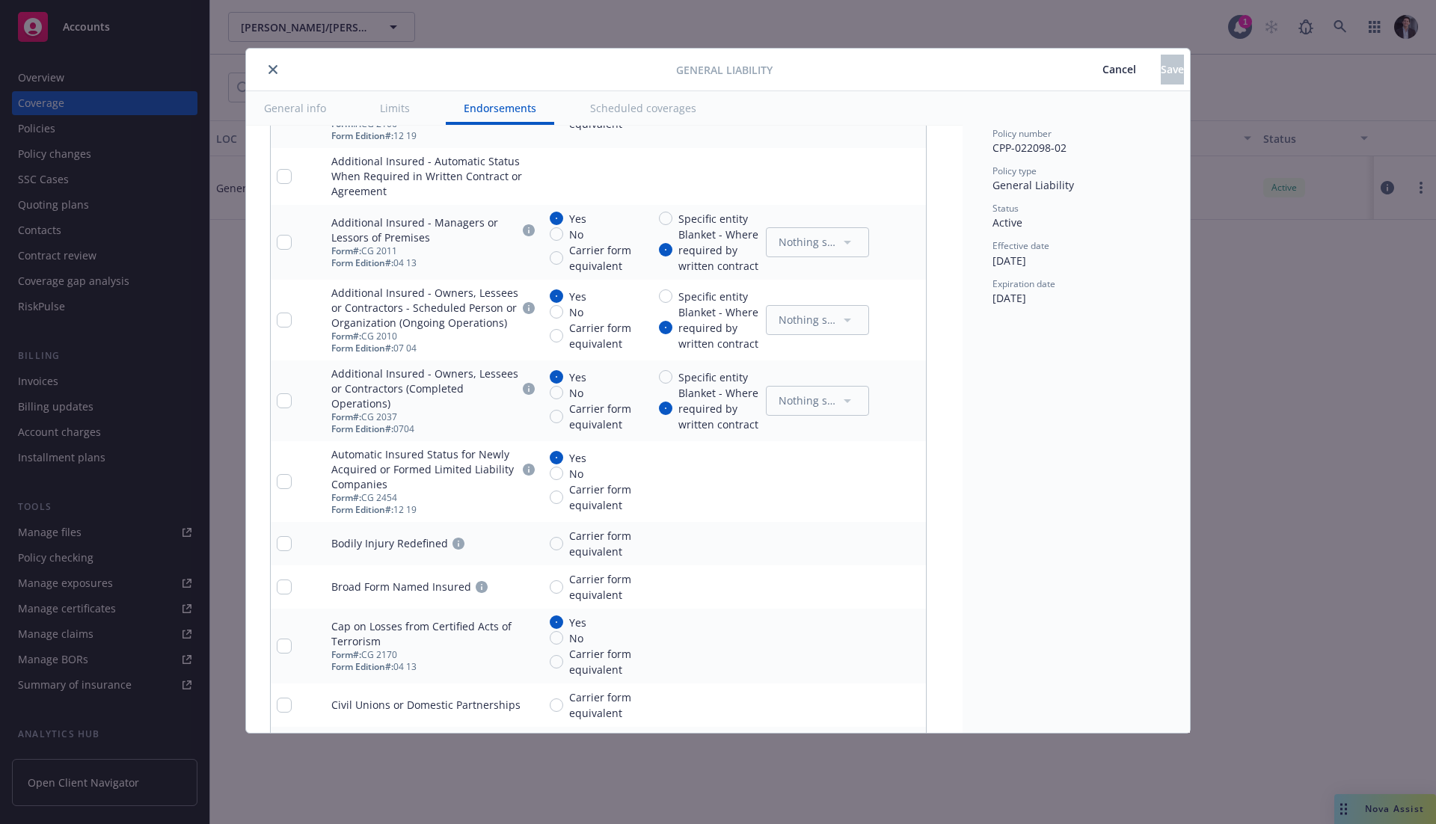
click at [1227, 366] on div "General Liability Cancel Save General info Limits Endorsements Scheduled covera…" at bounding box center [718, 412] width 1436 height 824
click at [1252, 369] on div "General Liability Cancel Save General info Limits Endorsements Scheduled covera…" at bounding box center [718, 412] width 1436 height 824
click at [254, 76] on div at bounding box center [464, 70] width 424 height 18
click at [262, 73] on div at bounding box center [464, 70] width 424 height 18
click at [265, 73] on button "close" at bounding box center [273, 70] width 18 height 18
